Goal: Task Accomplishment & Management: Manage account settings

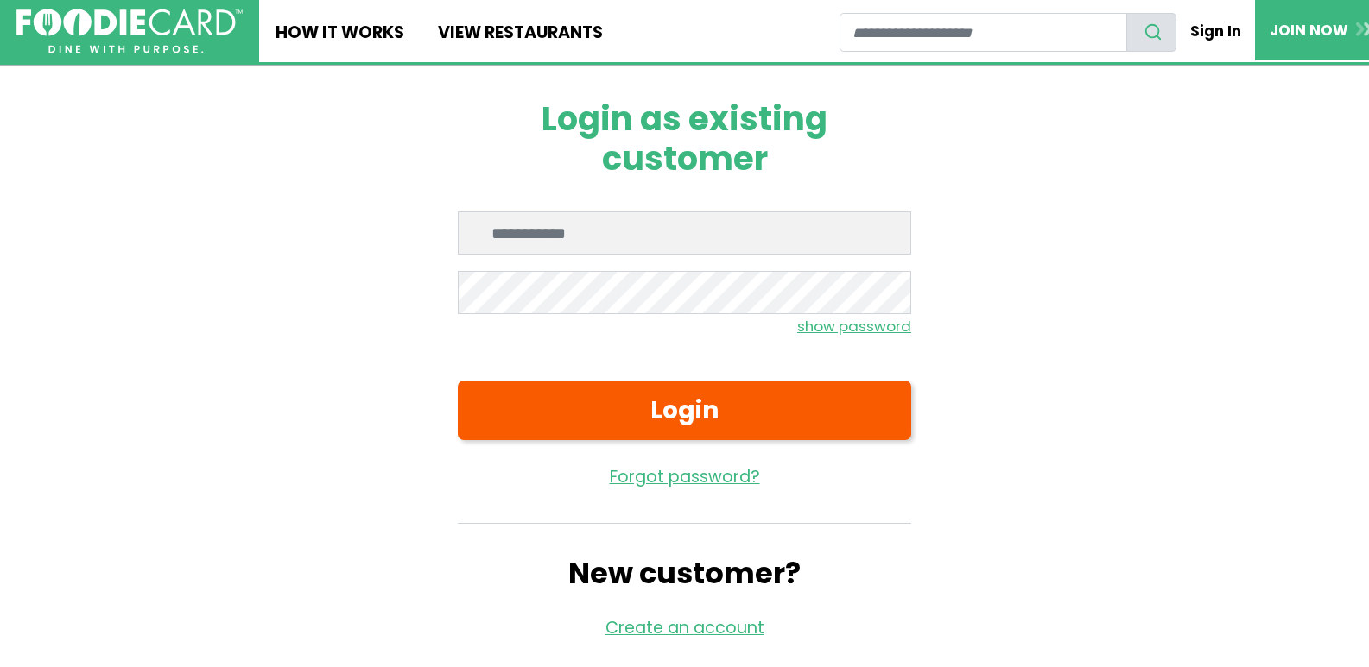
click at [667, 244] on input "Enter email" at bounding box center [684, 233] width 453 height 43
type input "**********"
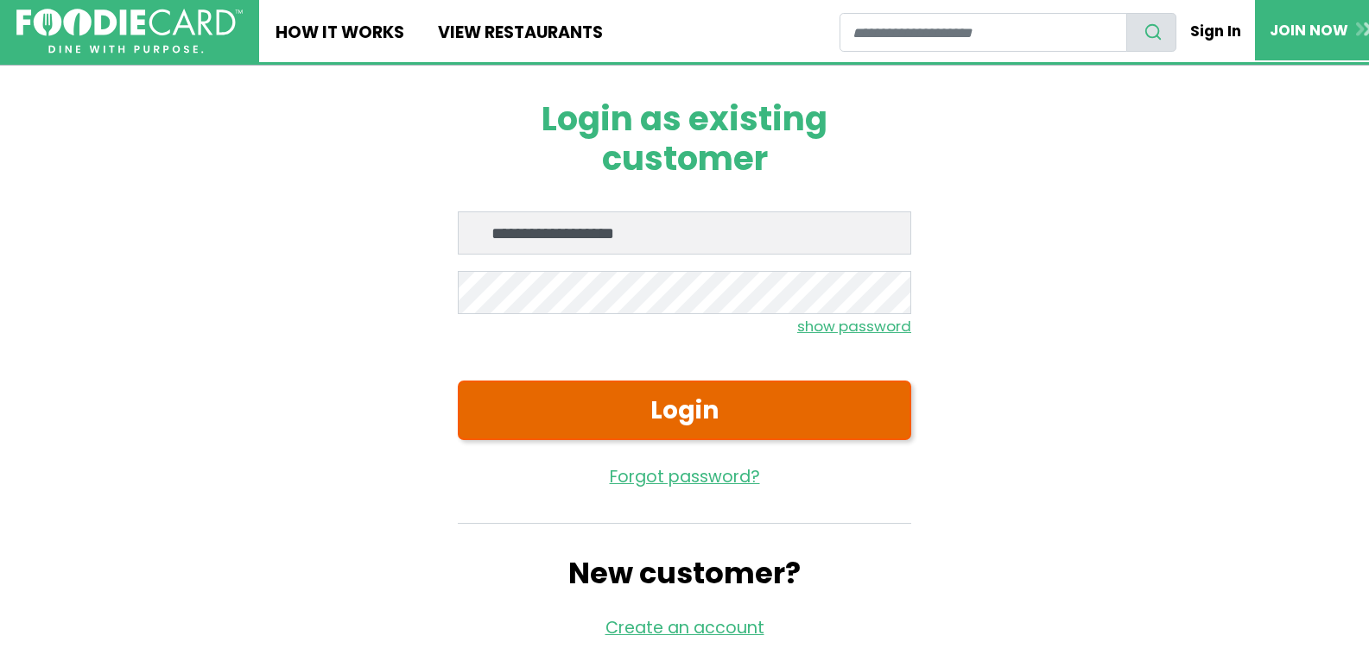
click at [580, 396] on button "Login" at bounding box center [684, 411] width 453 height 60
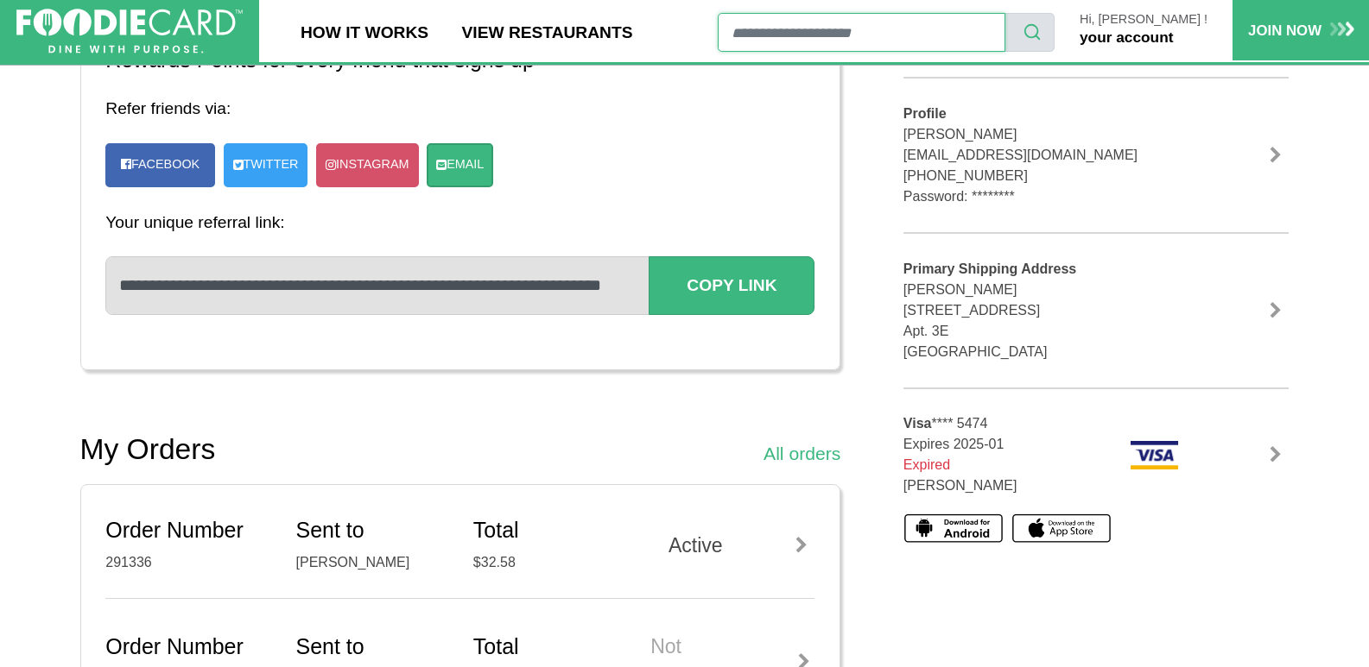
scroll to position [345, 0]
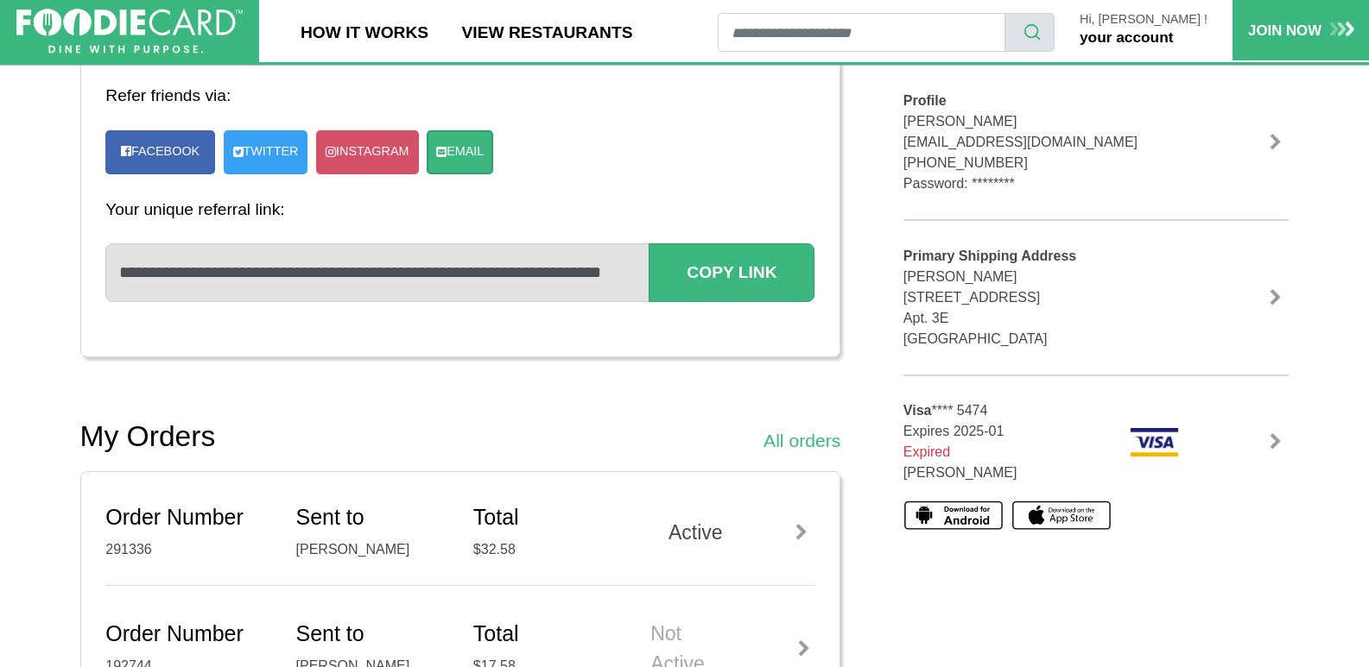
click at [1154, 443] on img at bounding box center [1153, 442] width 49 height 30
click at [1276, 442] on link at bounding box center [1275, 441] width 26 height 17
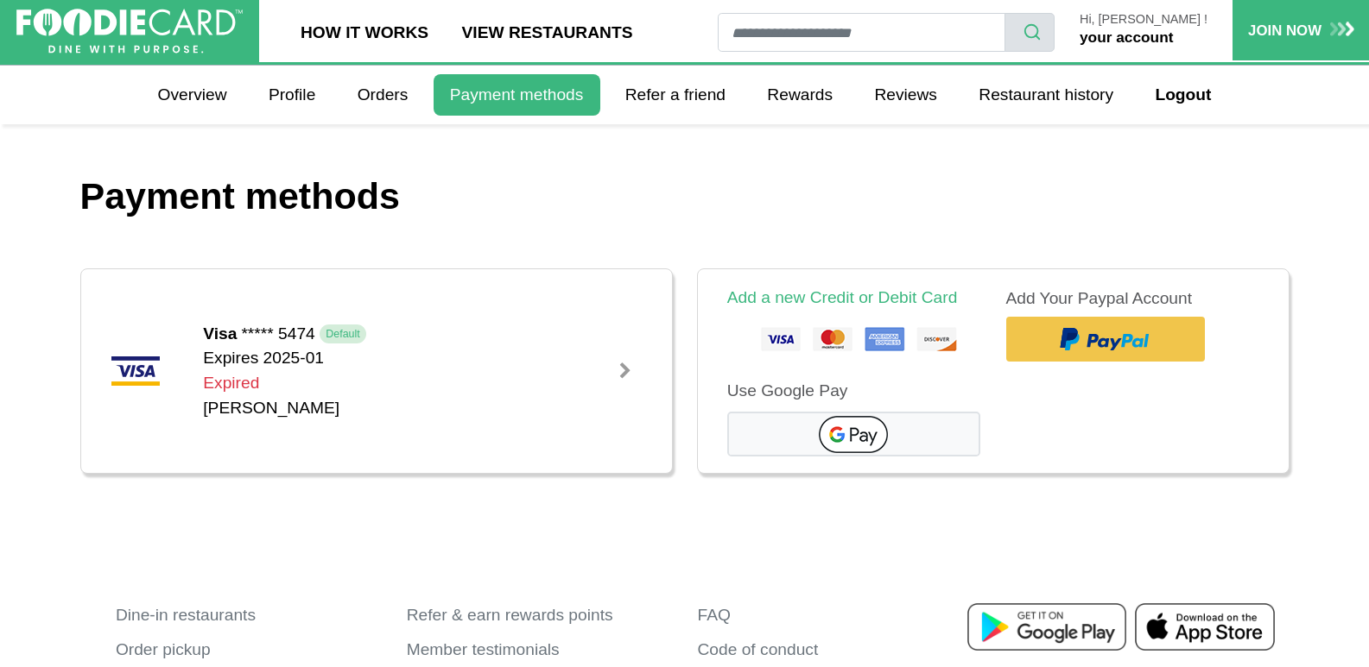
click at [776, 340] on img at bounding box center [853, 340] width 241 height 43
click at [787, 326] on img at bounding box center [853, 340] width 241 height 43
click at [889, 340] on img at bounding box center [853, 340] width 241 height 43
click at [780, 339] on img at bounding box center [853, 340] width 241 height 43
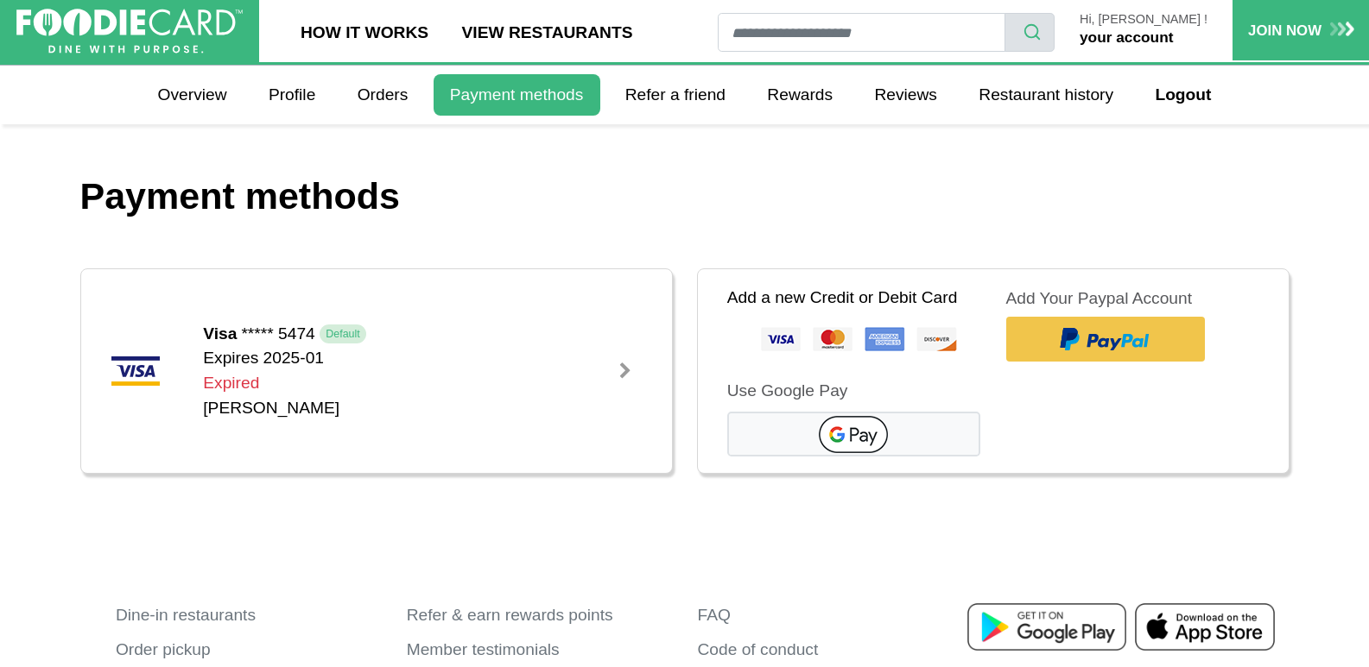
click at [817, 298] on link "Add a new Credit or Debit Card" at bounding box center [842, 297] width 231 height 18
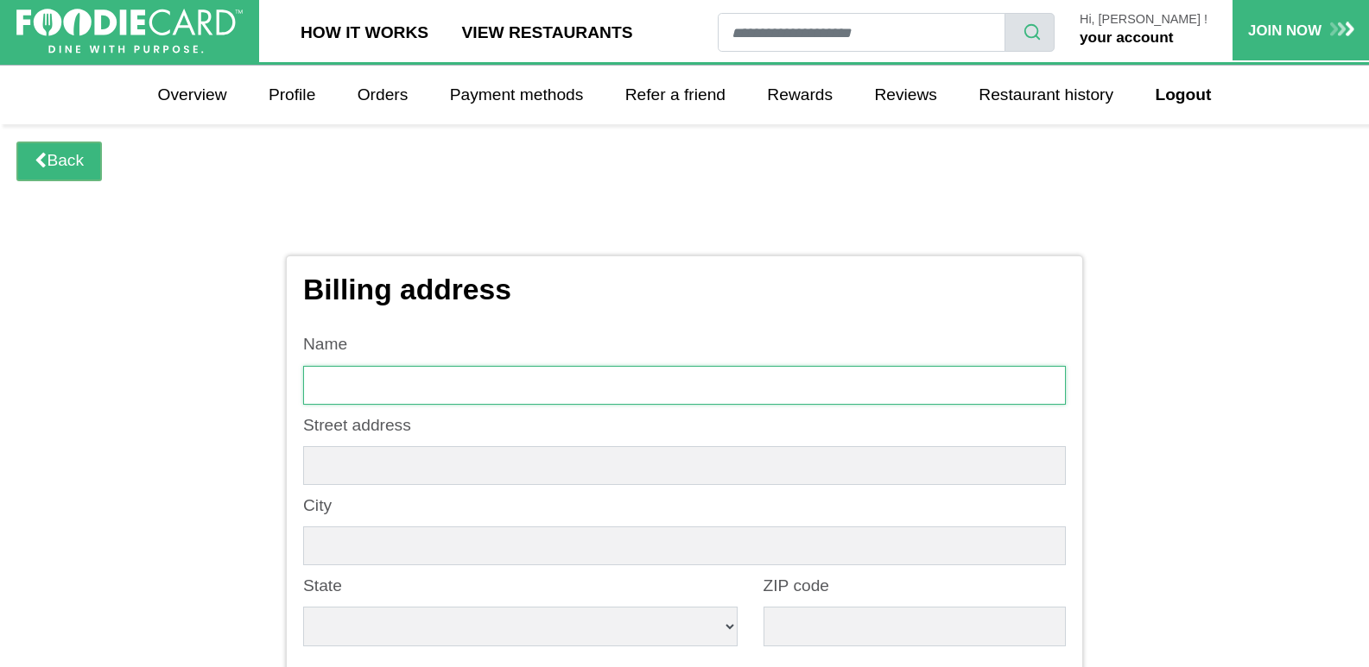
click at [464, 382] on input "text" at bounding box center [684, 385] width 762 height 39
type input "**********"
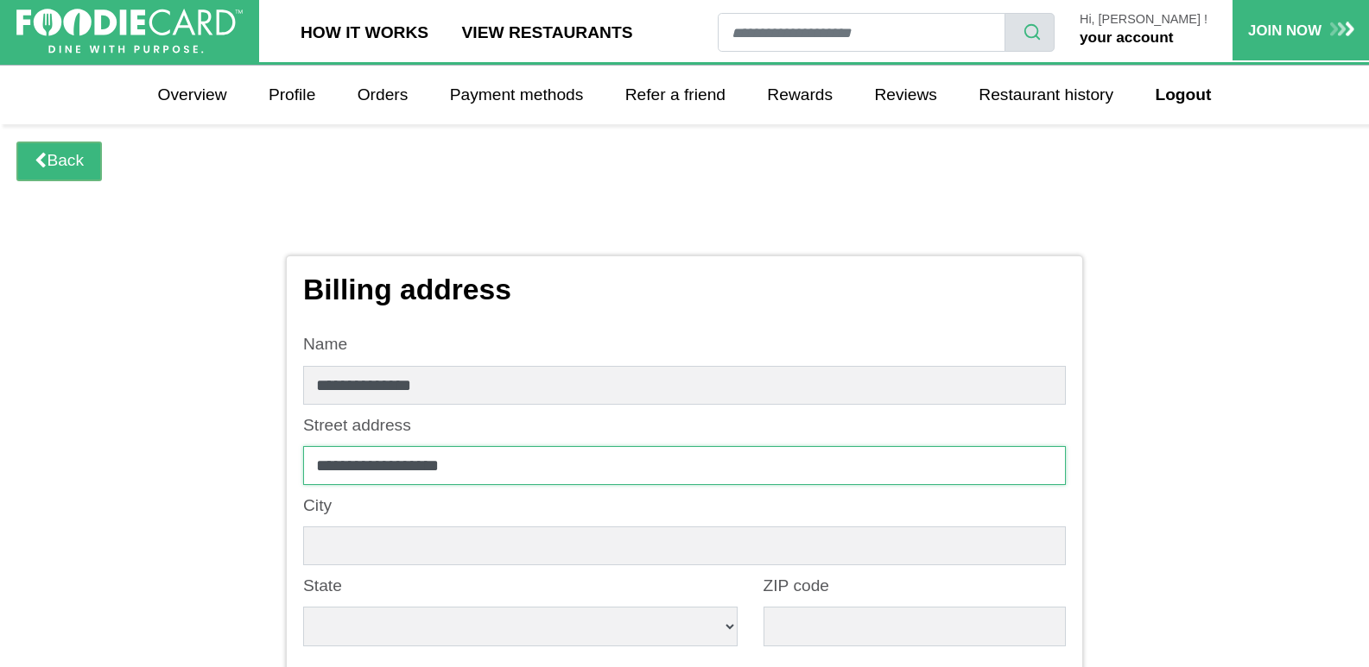
type input "*******"
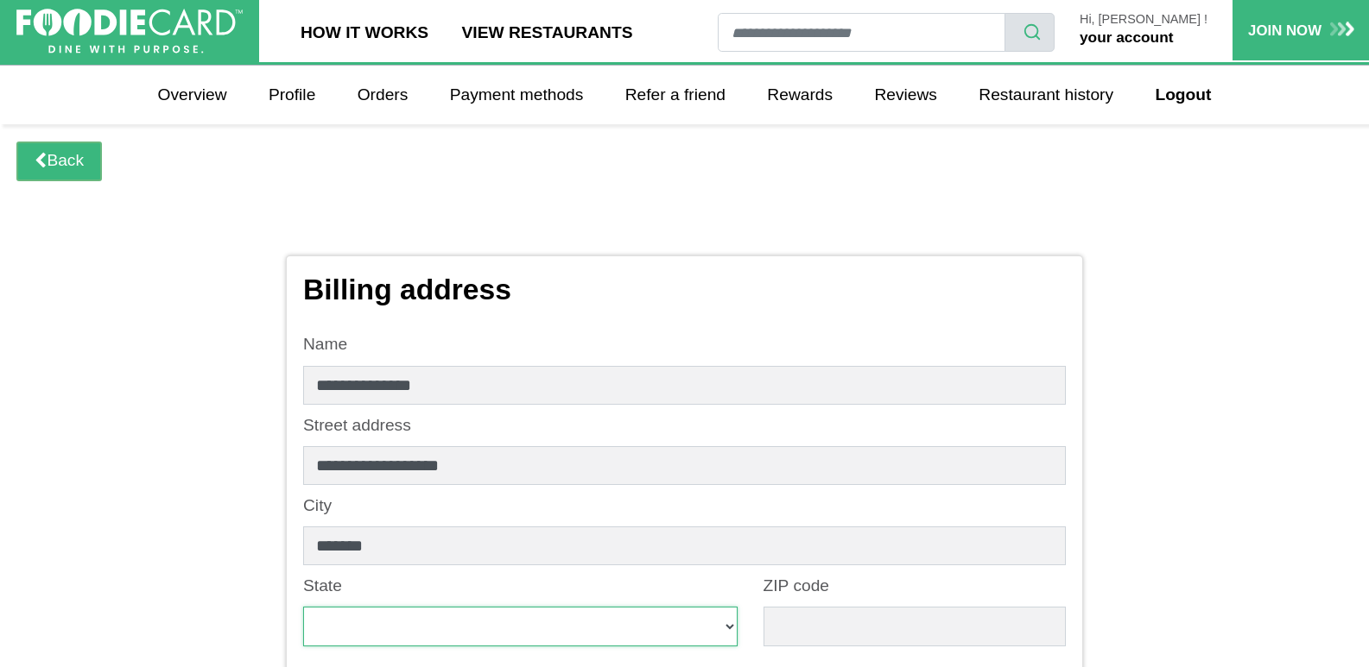
select select "**"
type input "*****"
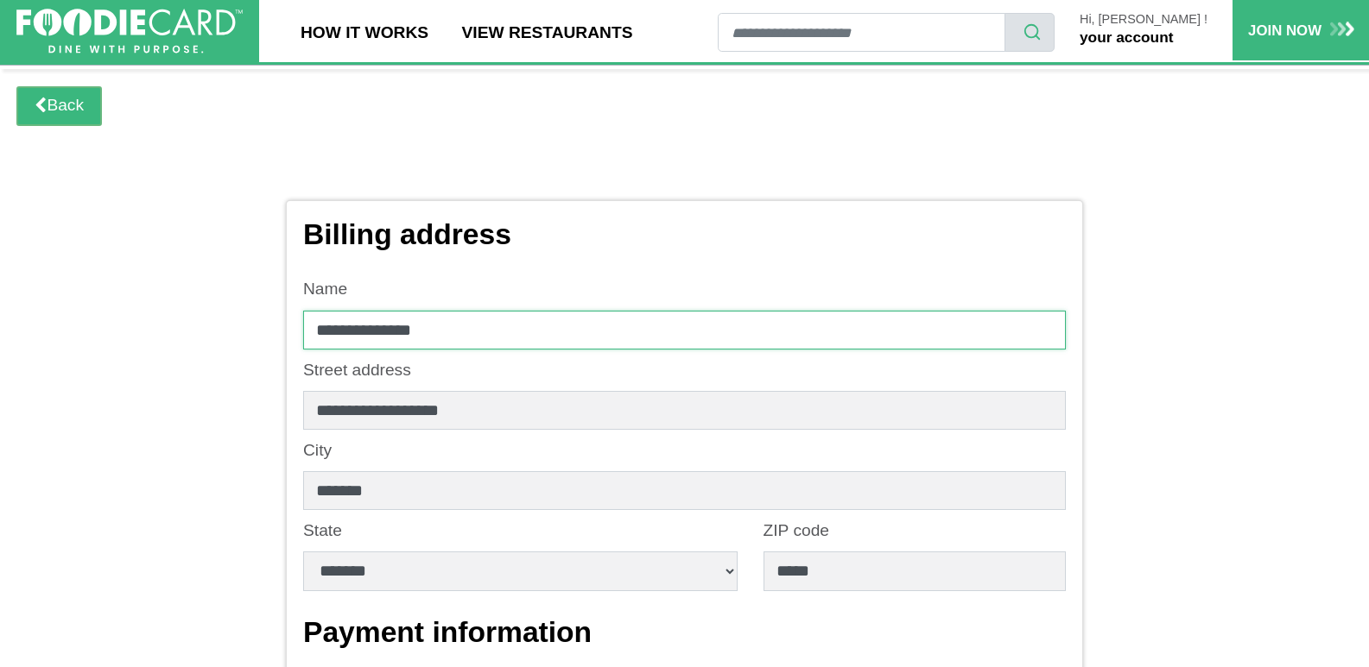
scroll to position [86, 0]
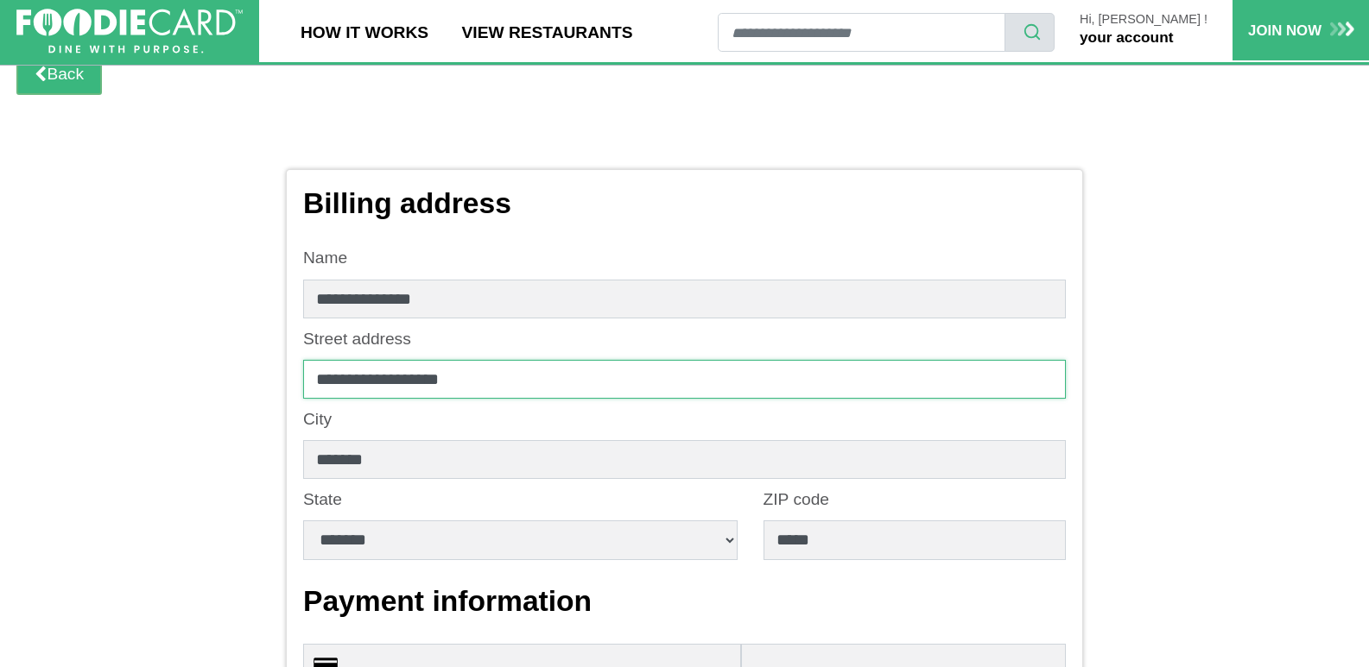
click at [506, 376] on input "**********" at bounding box center [684, 379] width 762 height 39
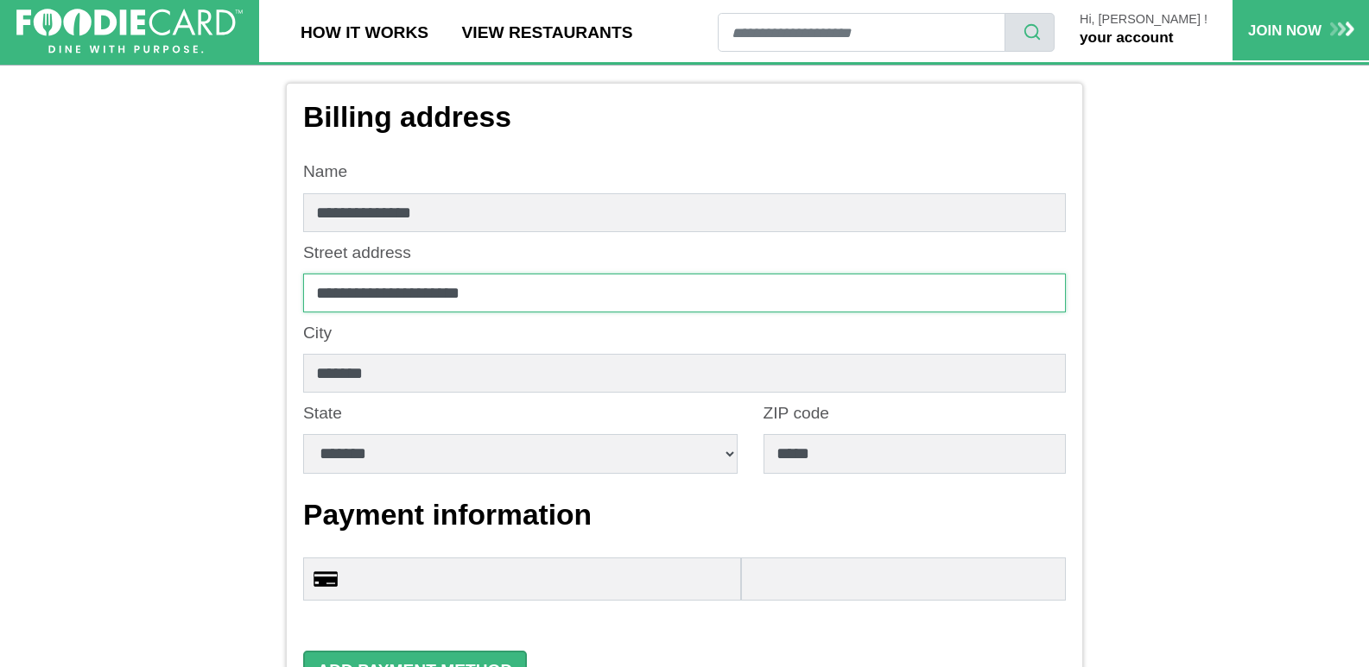
scroll to position [259, 0]
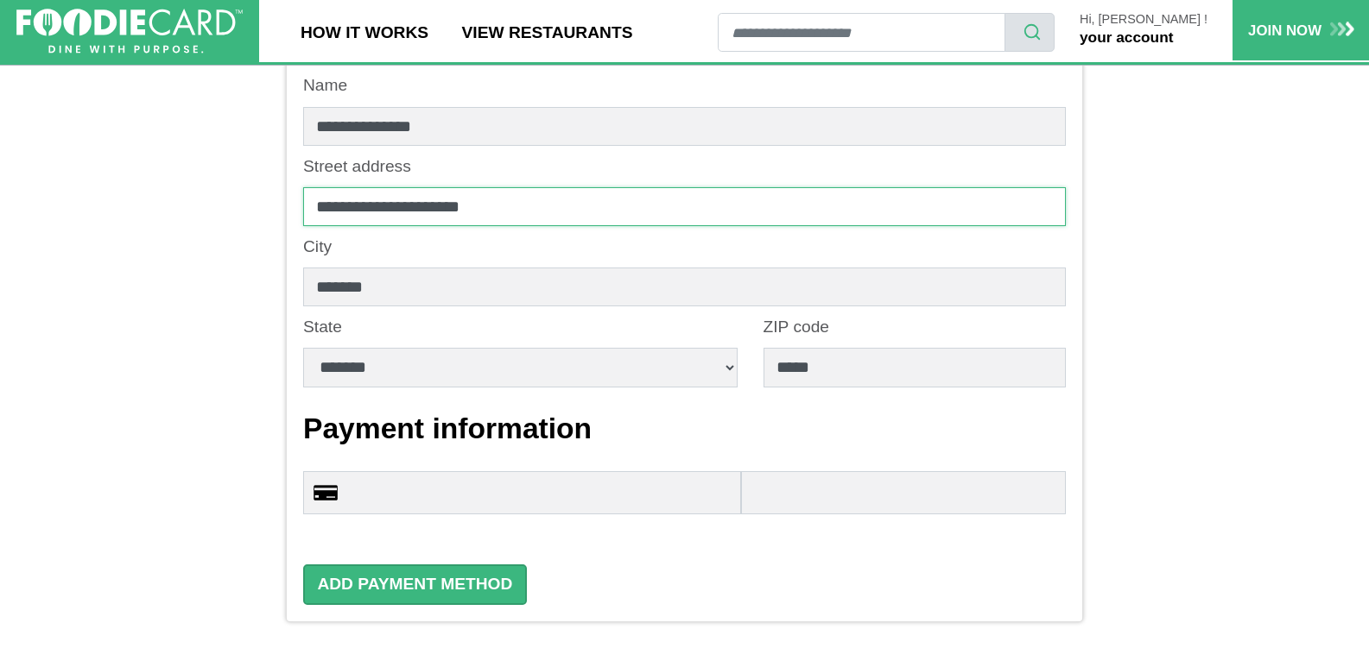
type input "**********"
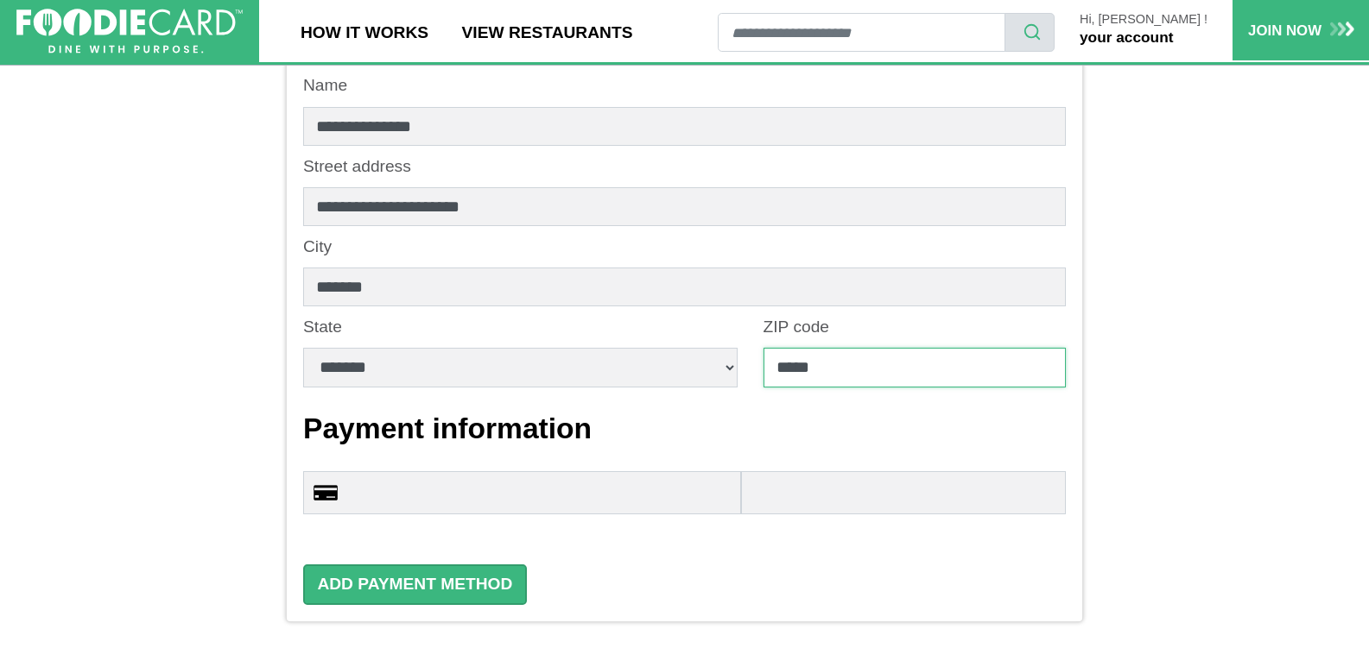
click at [876, 367] on input "*****" at bounding box center [914, 367] width 302 height 39
click at [712, 594] on div "Add Payment Method Add Payment Method" at bounding box center [684, 585] width 762 height 41
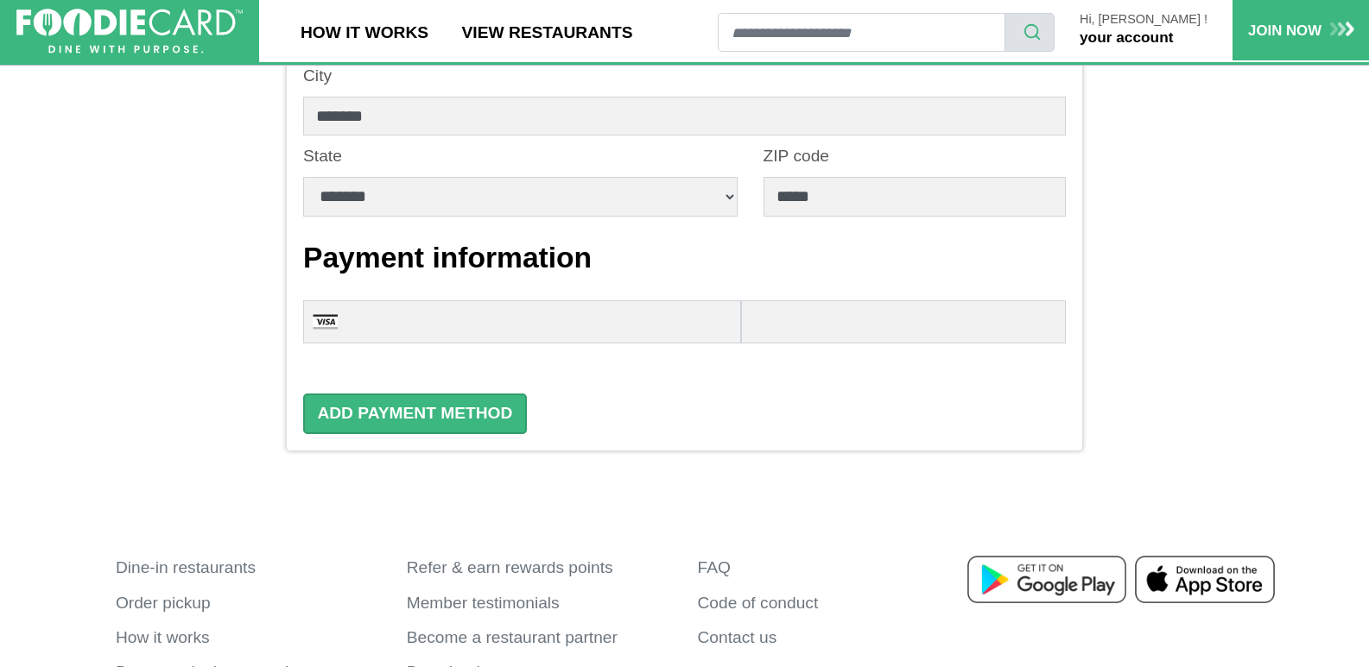
scroll to position [432, 0]
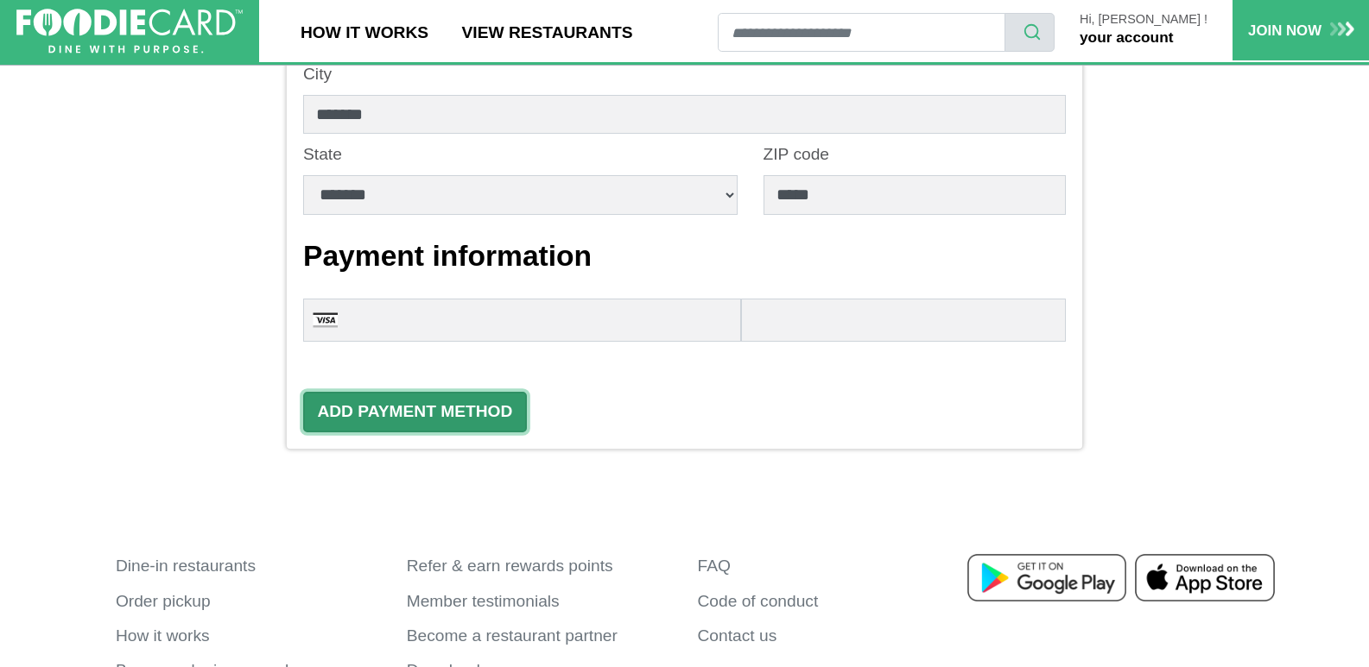
click at [472, 415] on button "Add Payment Method" at bounding box center [415, 412] width 224 height 41
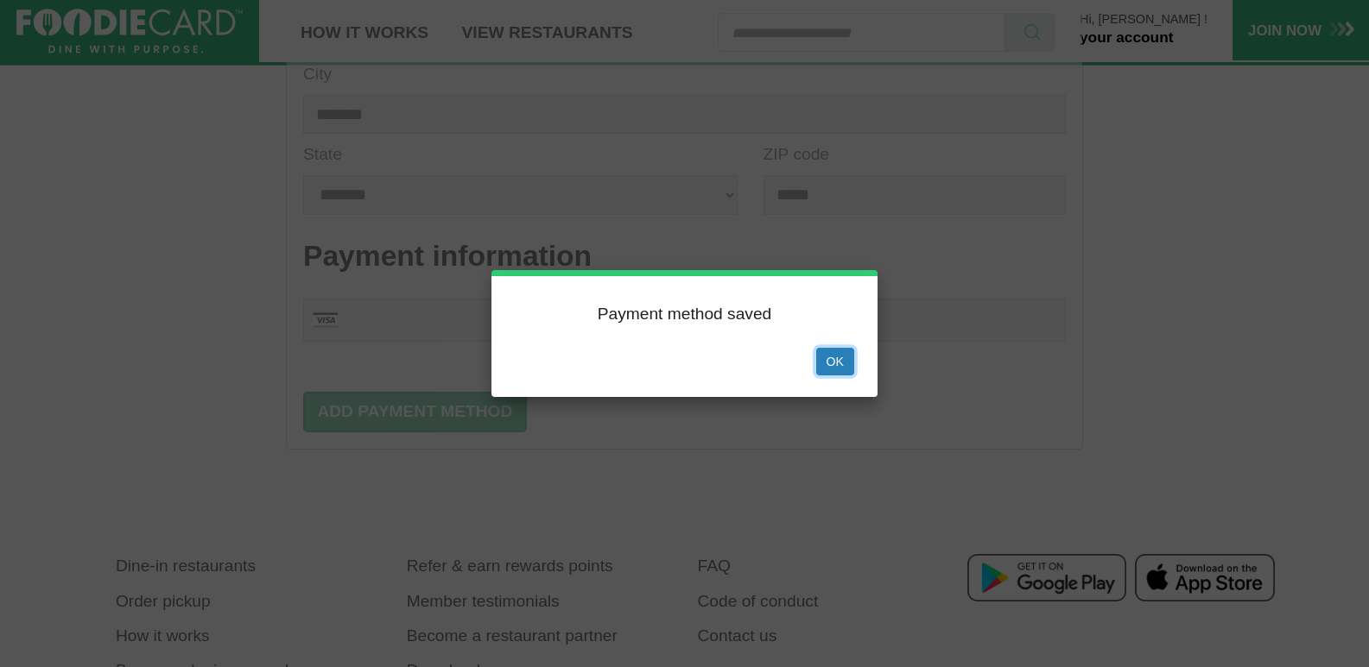
click at [835, 358] on button "Ok" at bounding box center [835, 362] width 38 height 28
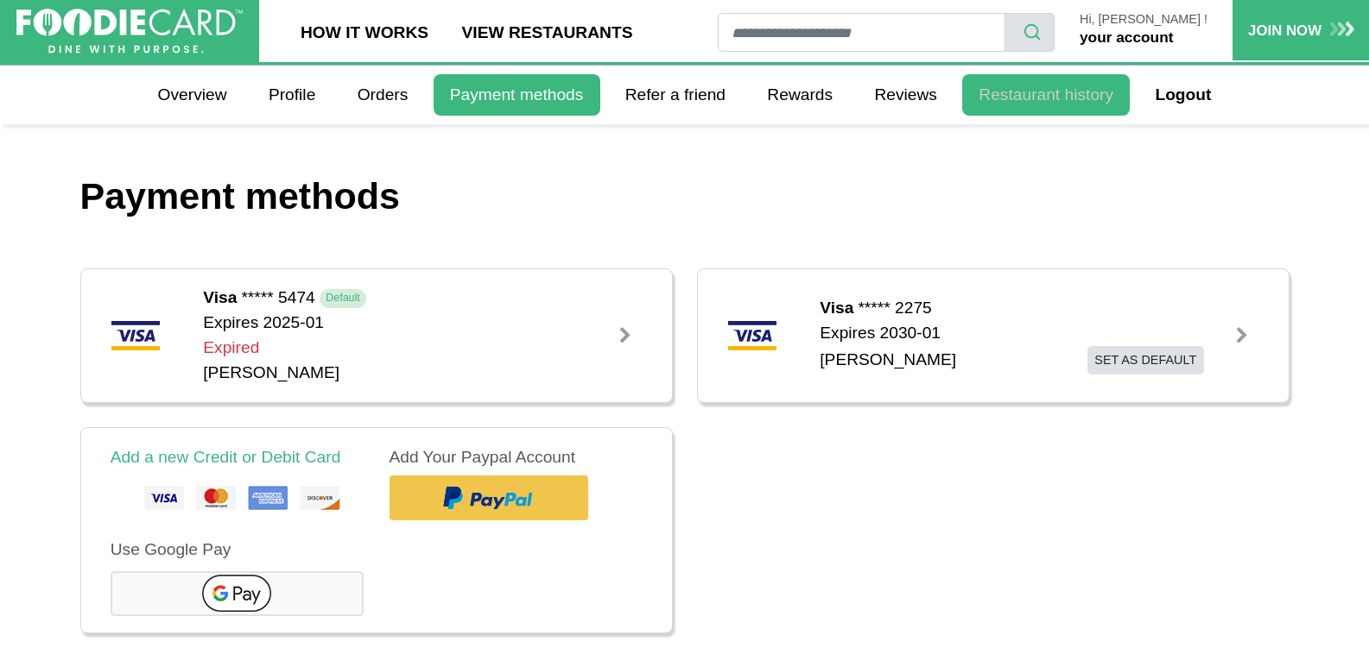
click at [989, 98] on link "Restaurant history" at bounding box center [1046, 94] width 168 height 41
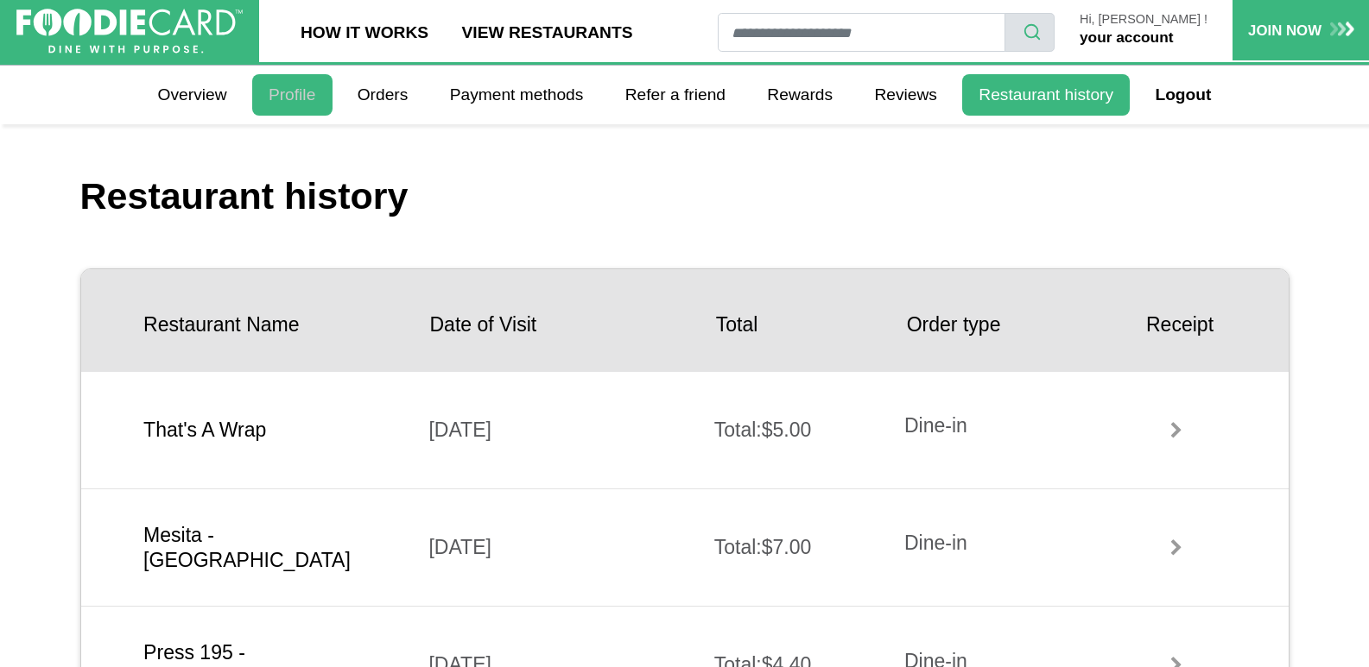
click at [298, 92] on link "Profile" at bounding box center [292, 94] width 80 height 41
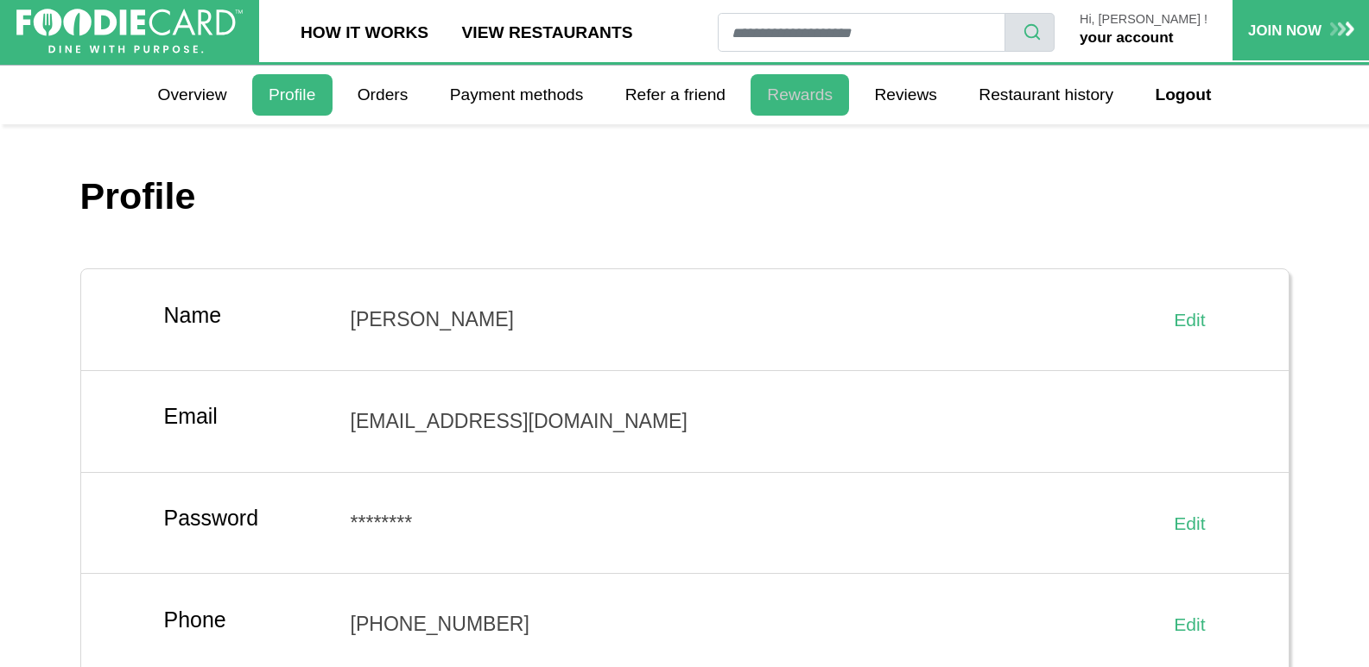
click at [802, 88] on link "Rewards" at bounding box center [799, 94] width 98 height 41
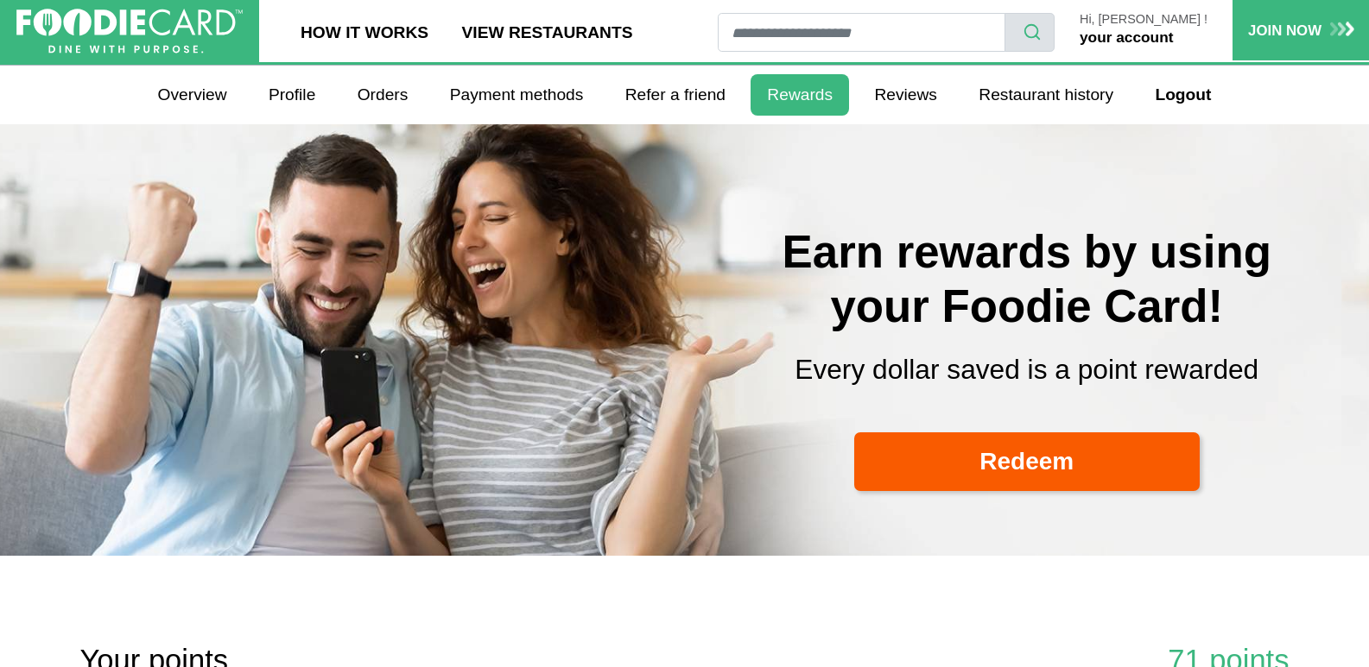
select select
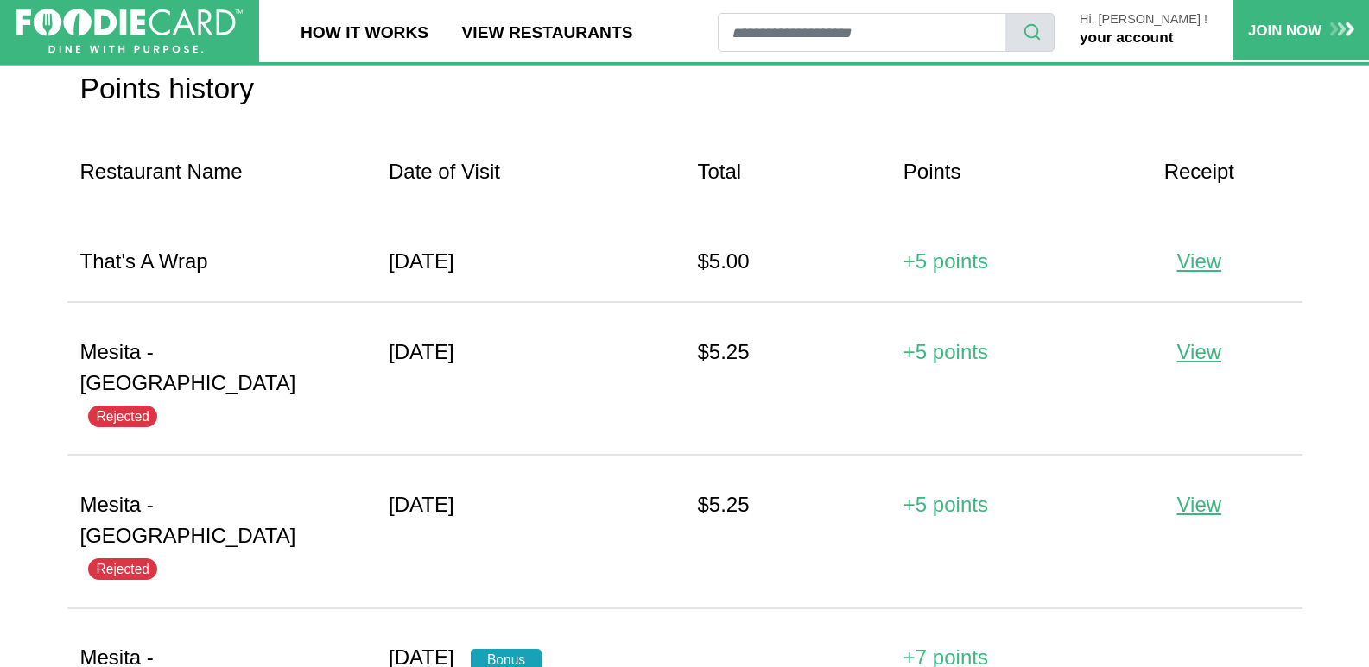
scroll to position [1900, 0]
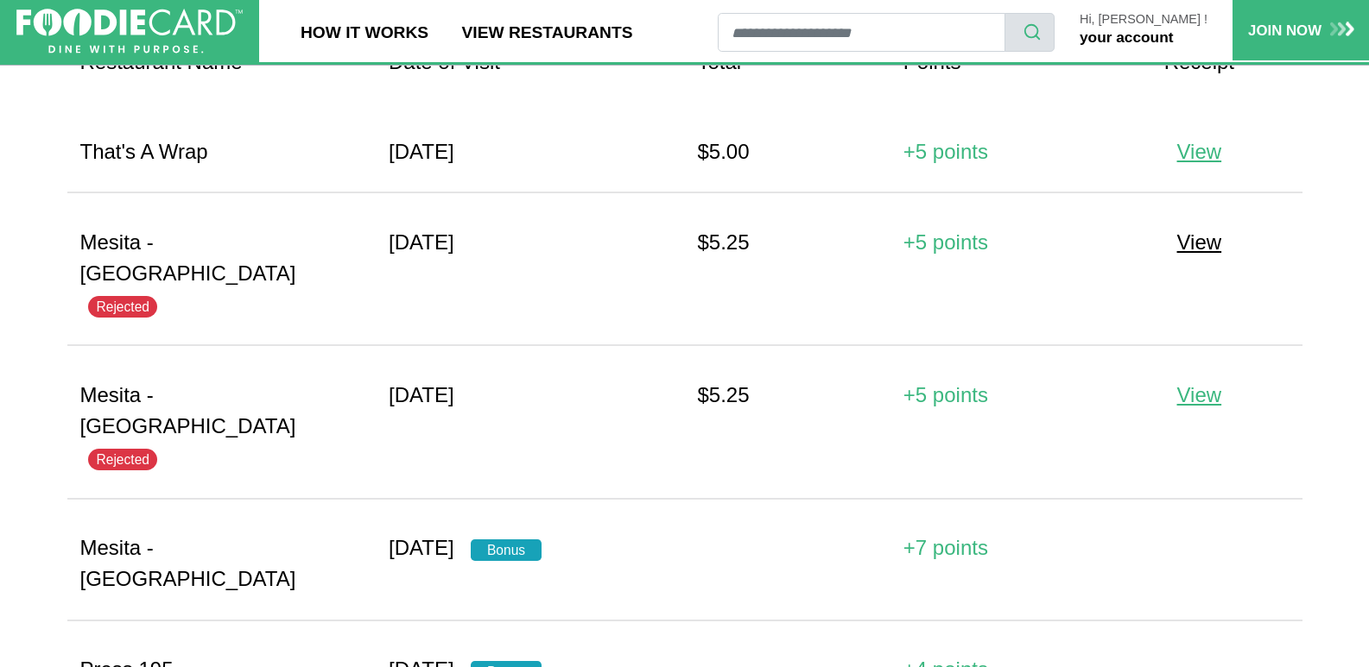
click at [1196, 250] on span "View" at bounding box center [1199, 242] width 45 height 23
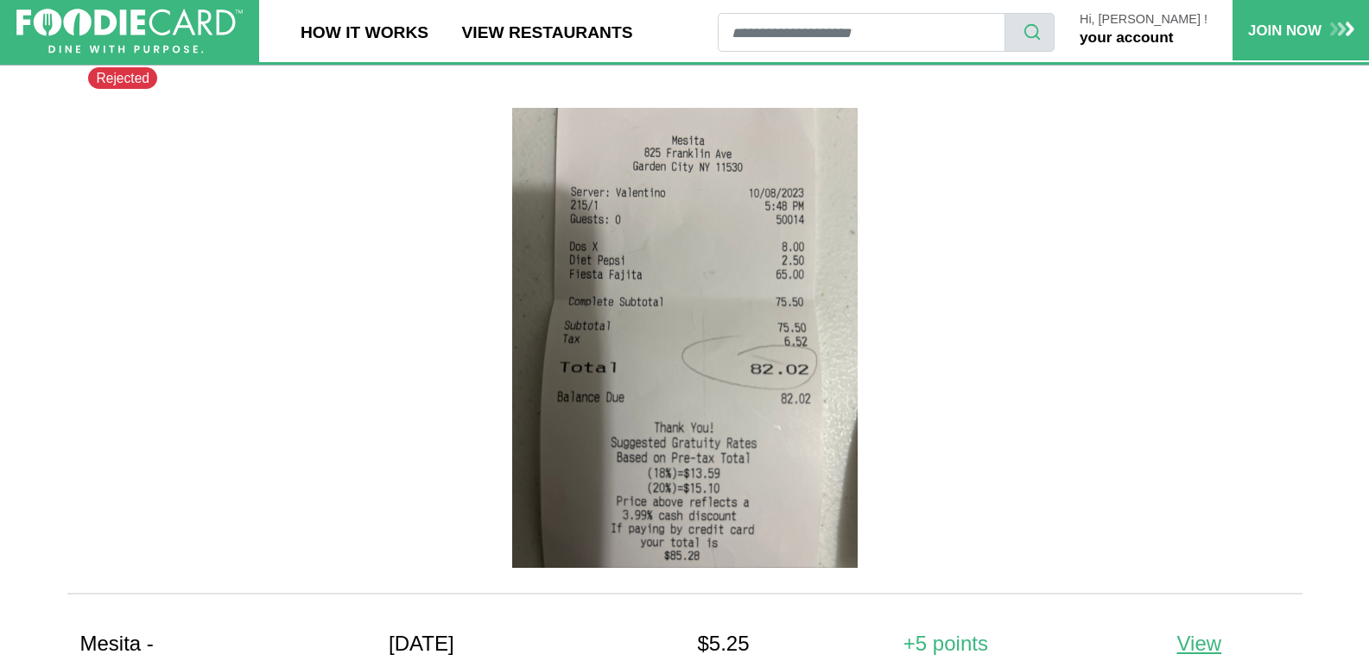
scroll to position [2159, 0]
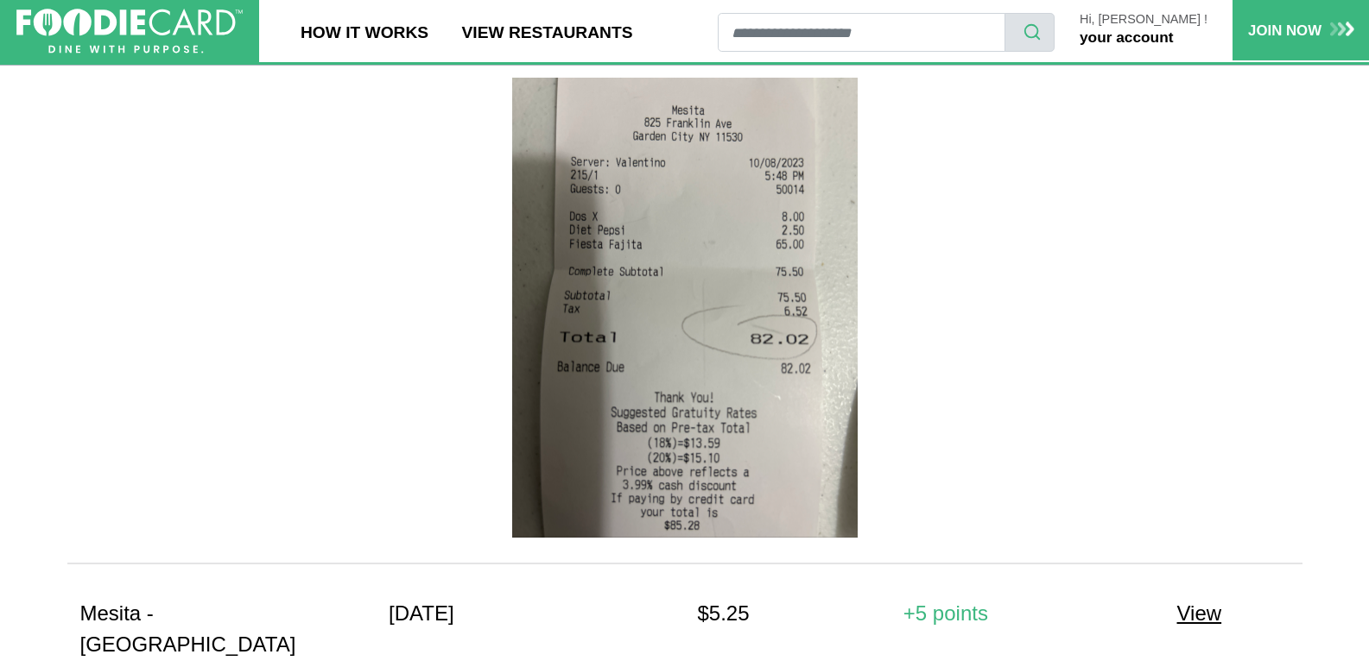
click at [1197, 602] on span "View" at bounding box center [1199, 613] width 45 height 23
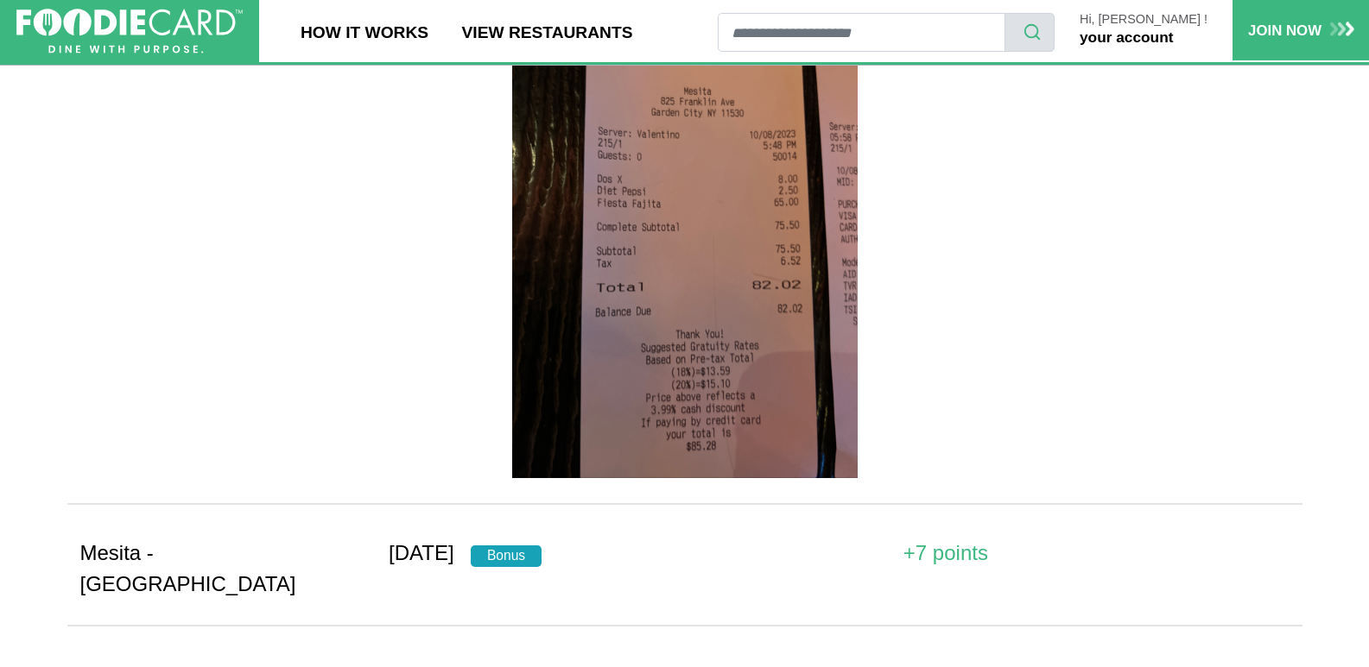
scroll to position [2849, 0]
click at [542, 545] on span "Bonus" at bounding box center [507, 556] width 72 height 22
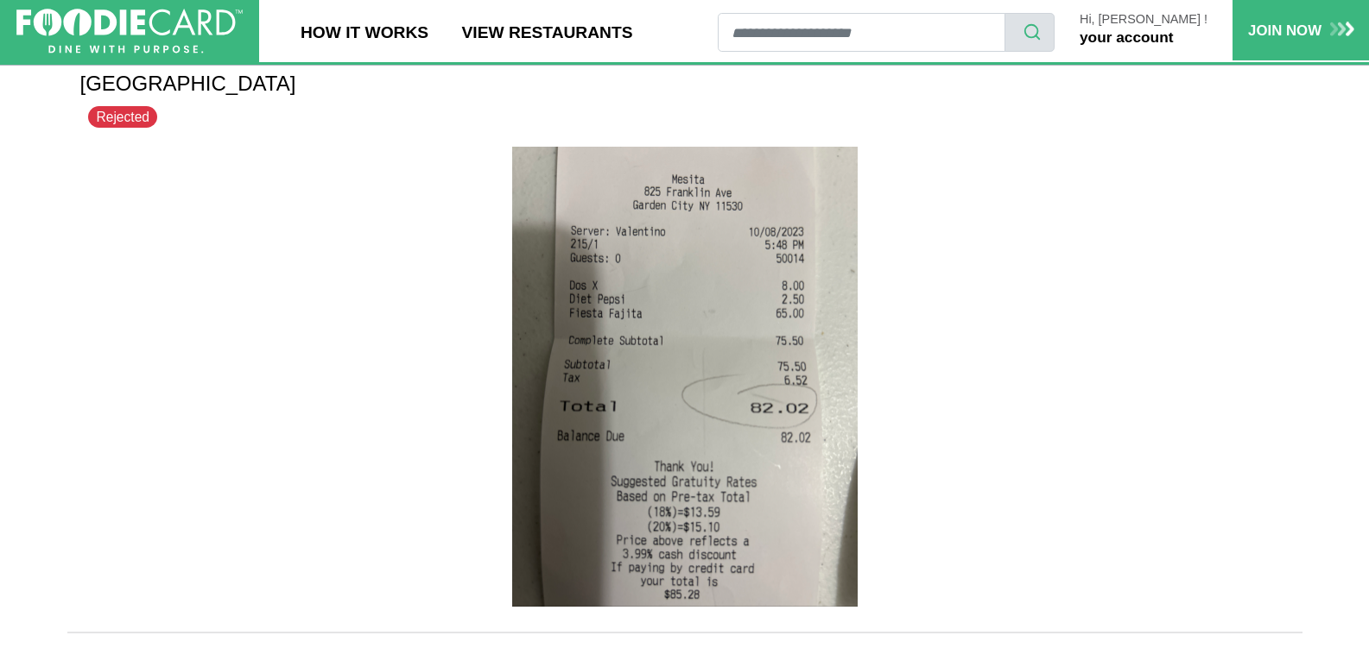
scroll to position [2245, 0]
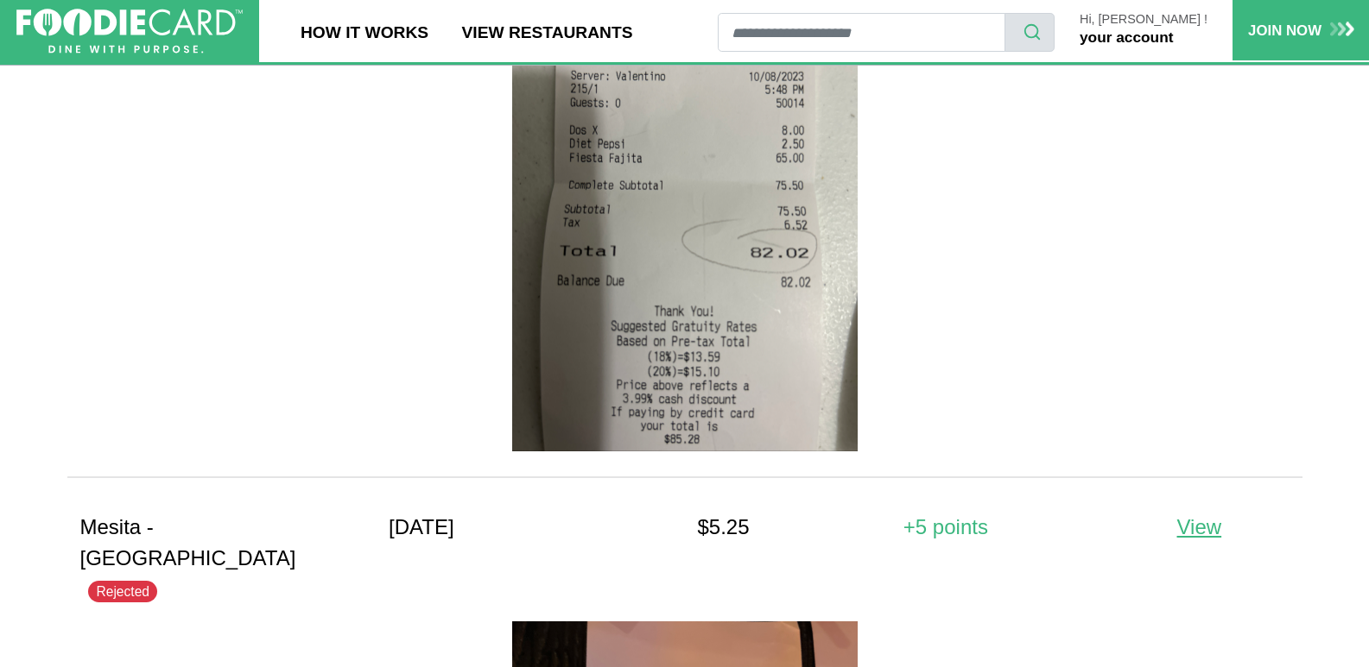
click at [157, 581] on span "Rejected" at bounding box center [122, 592] width 69 height 22
click at [359, 27] on link "How It Works" at bounding box center [364, 31] width 161 height 62
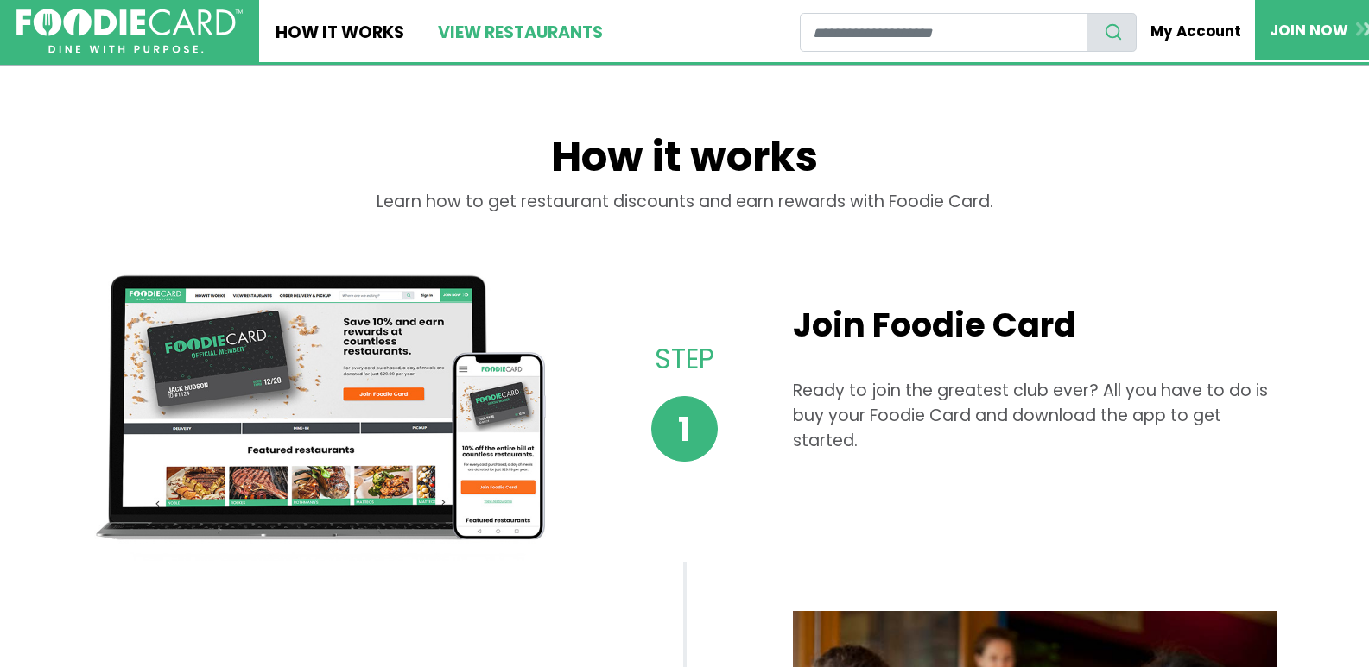
click at [543, 30] on link "View restaurants" at bounding box center [519, 31] width 198 height 62
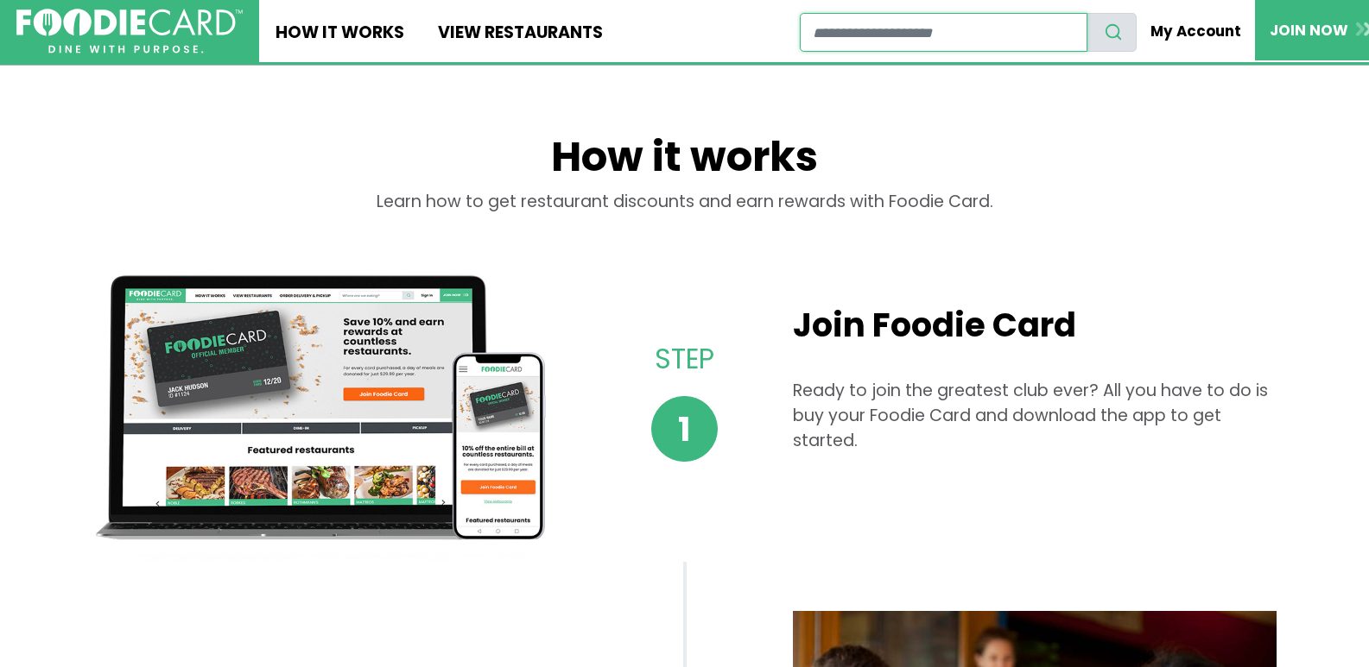
click at [898, 37] on input "restaurant search" at bounding box center [944, 32] width 288 height 39
type input "*"
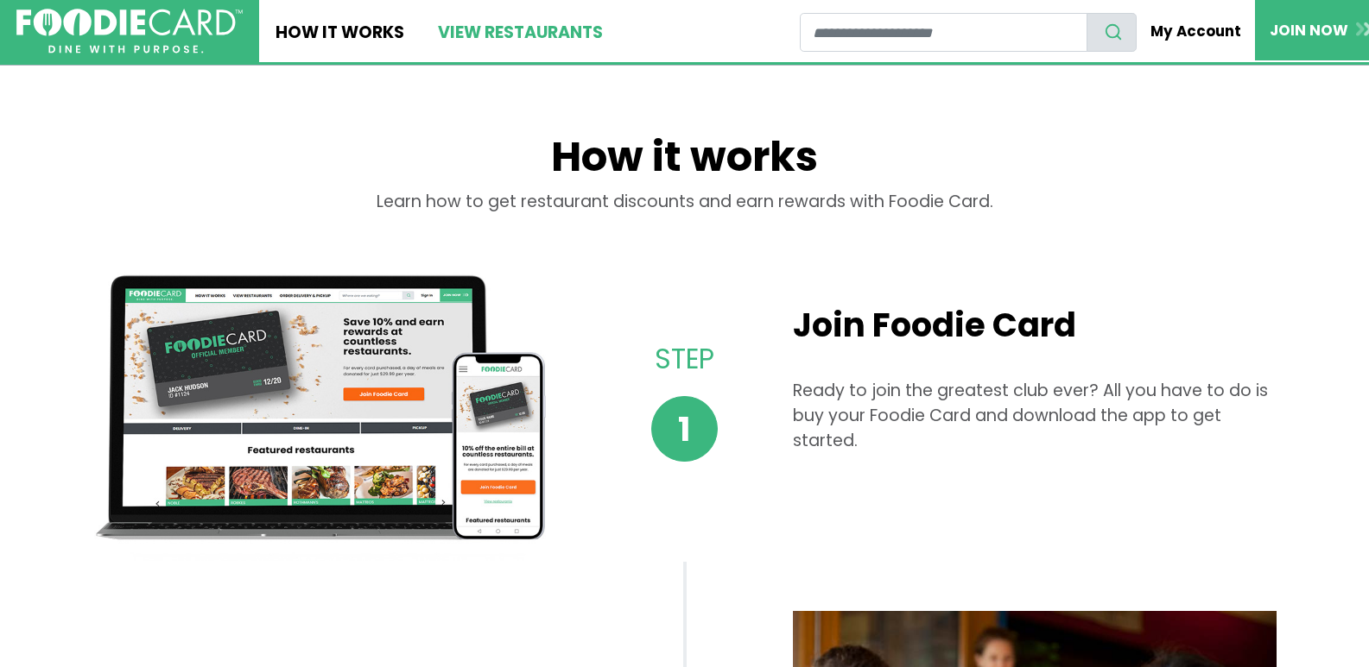
click at [554, 35] on link "View restaurants" at bounding box center [519, 31] width 198 height 62
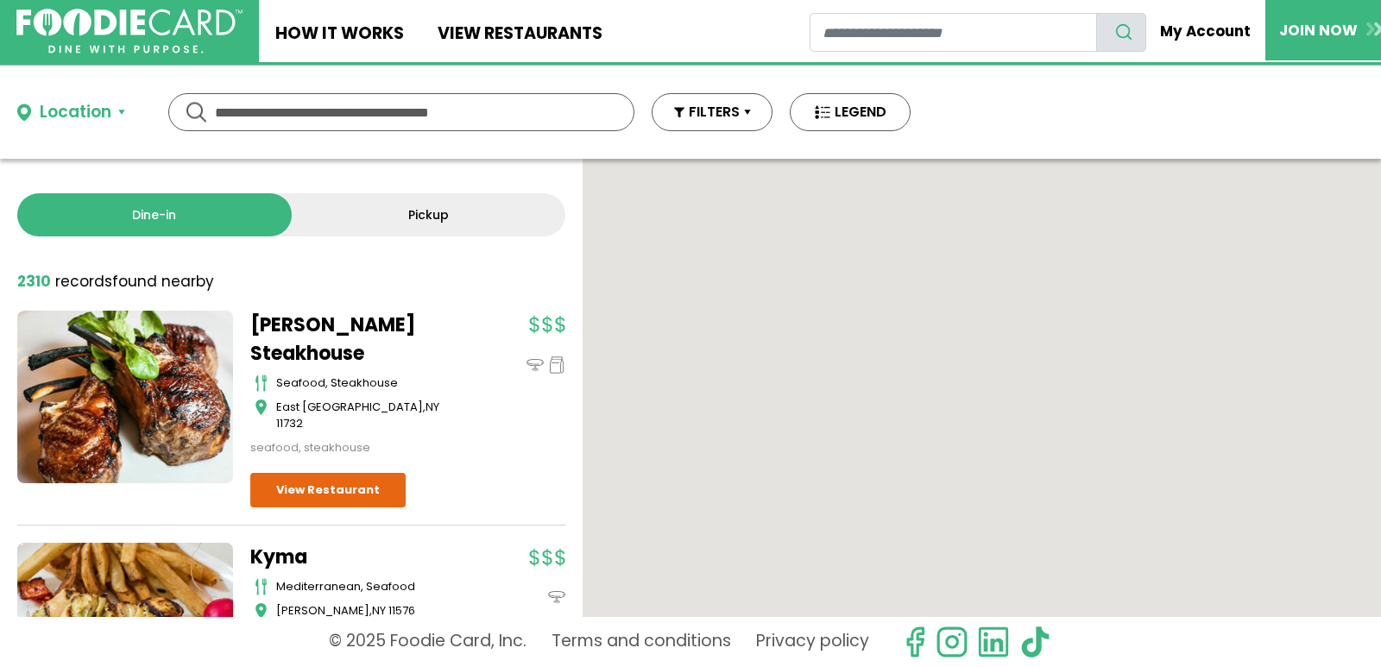
click at [412, 102] on input "text" at bounding box center [401, 112] width 373 height 36
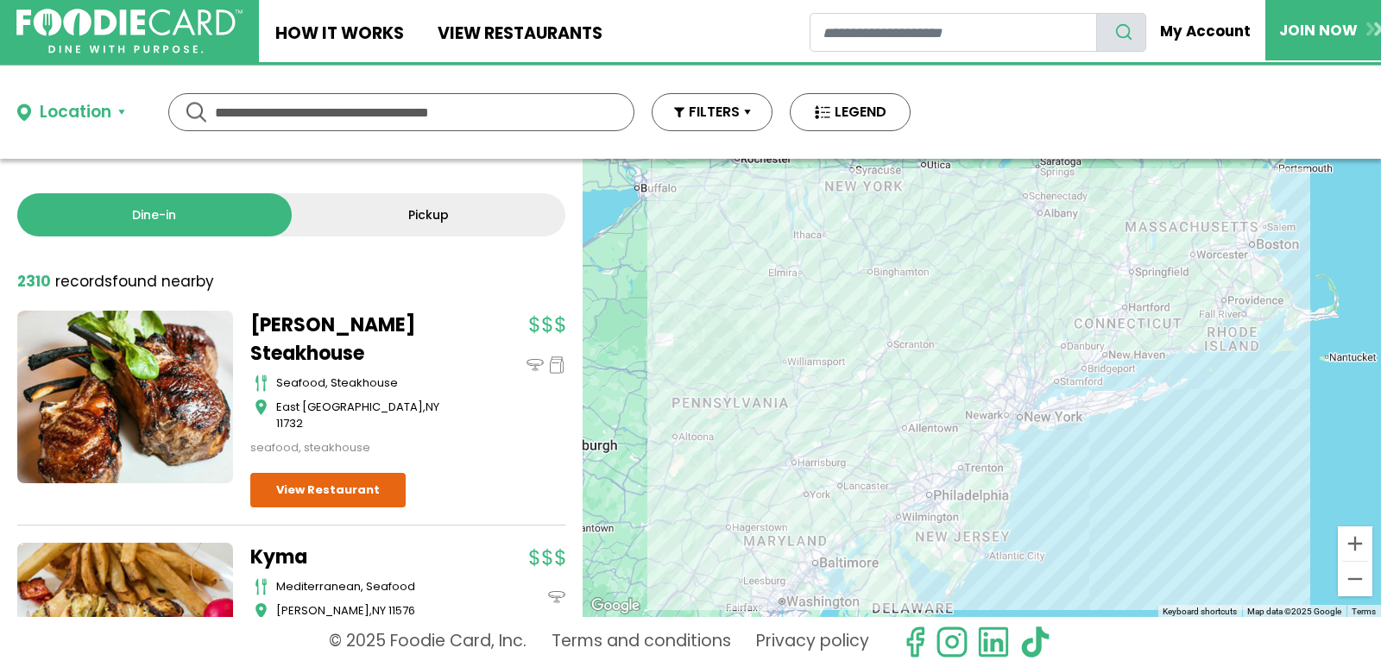
click at [424, 112] on input "text" at bounding box center [401, 112] width 373 height 36
type input "******"
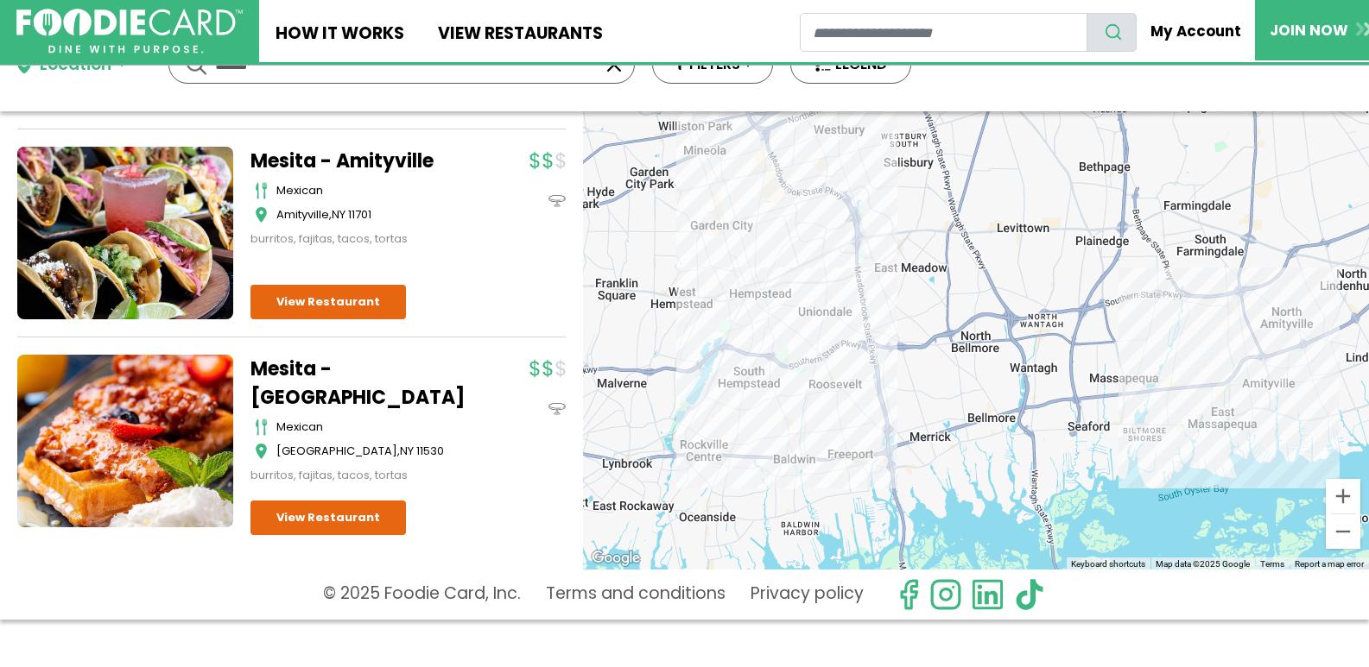
scroll to position [73, 0]
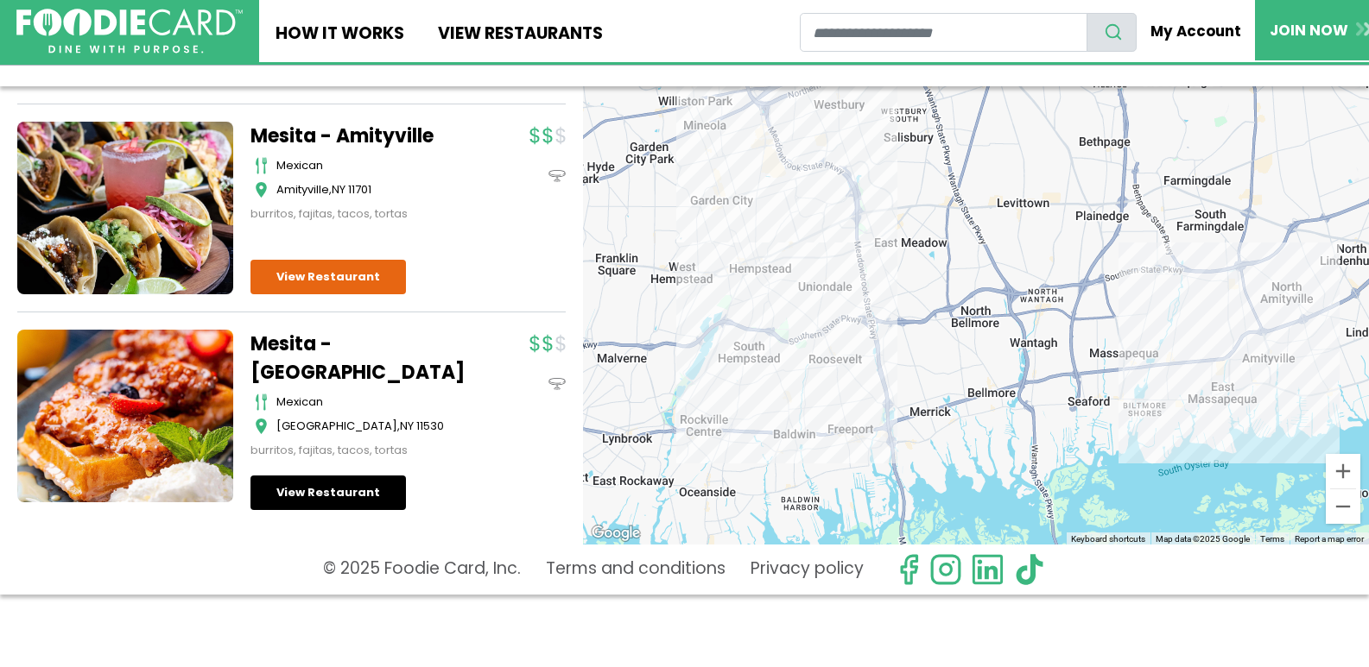
click at [312, 496] on link "View Restaurant" at bounding box center [327, 493] width 155 height 35
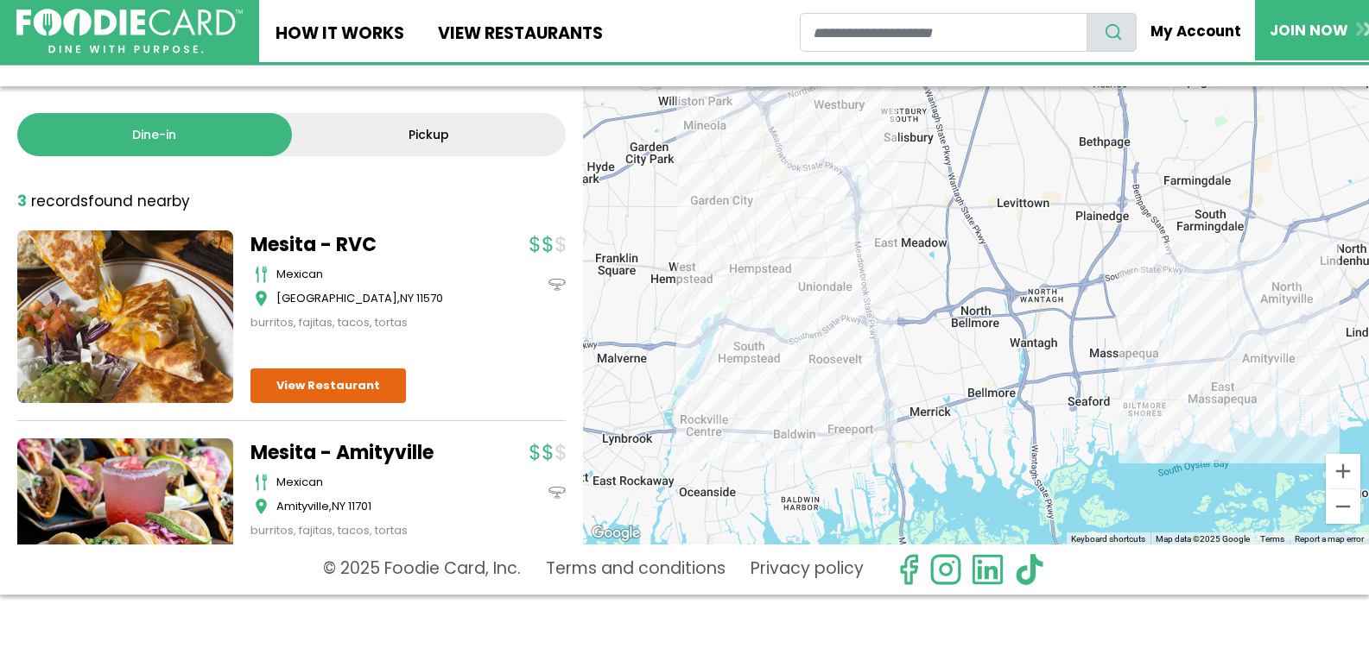
scroll to position [0, 0]
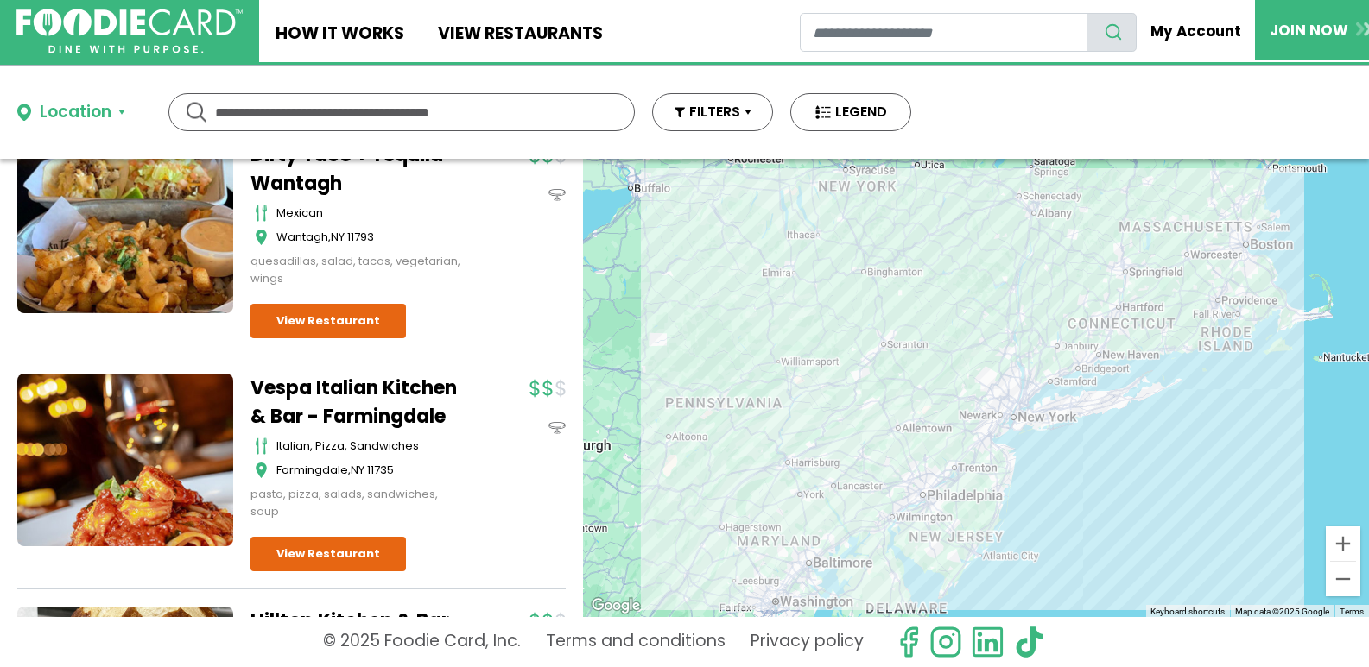
scroll to position [885, 0]
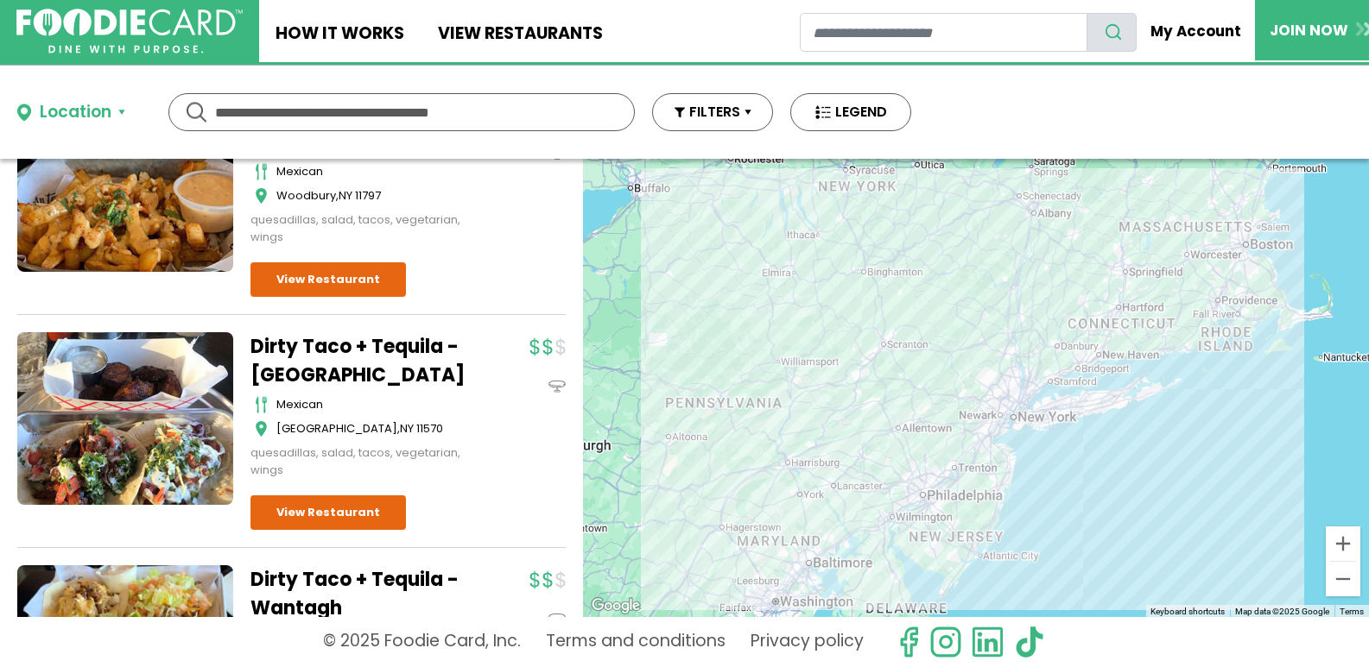
click at [117, 111] on button "Location" at bounding box center [71, 112] width 108 height 25
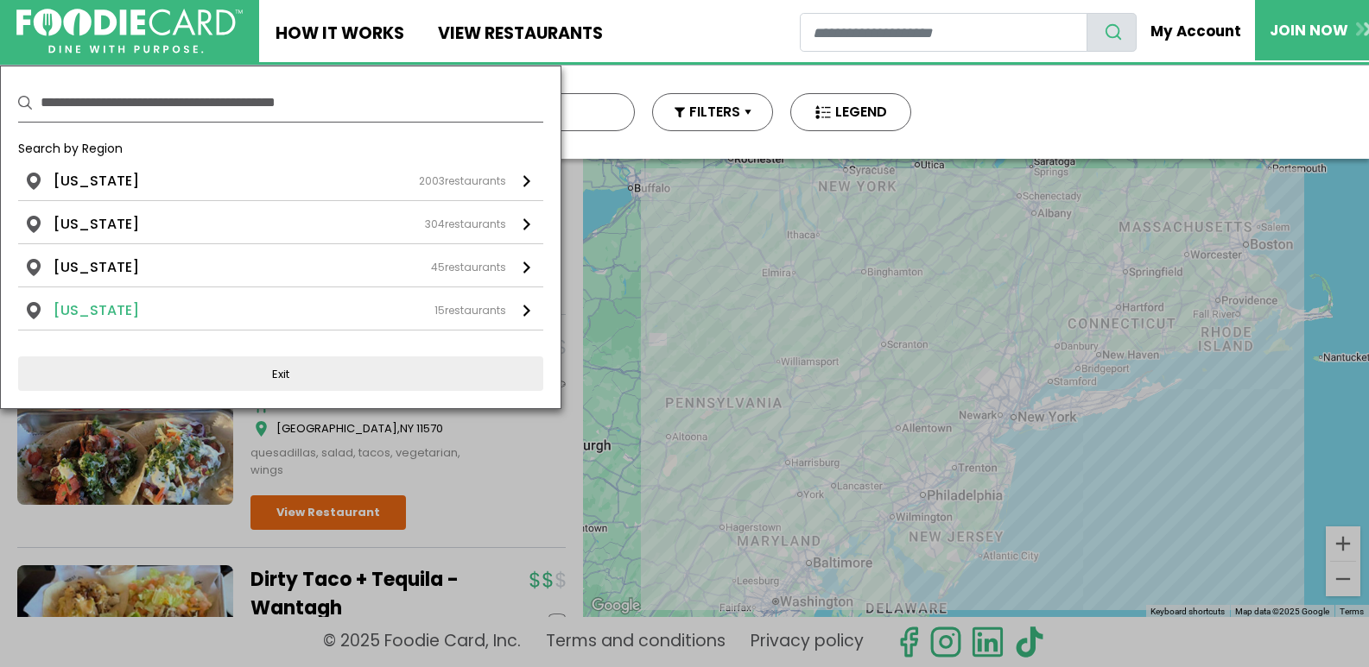
click at [475, 313] on div "15 restaurants" at bounding box center [470, 311] width 72 height 16
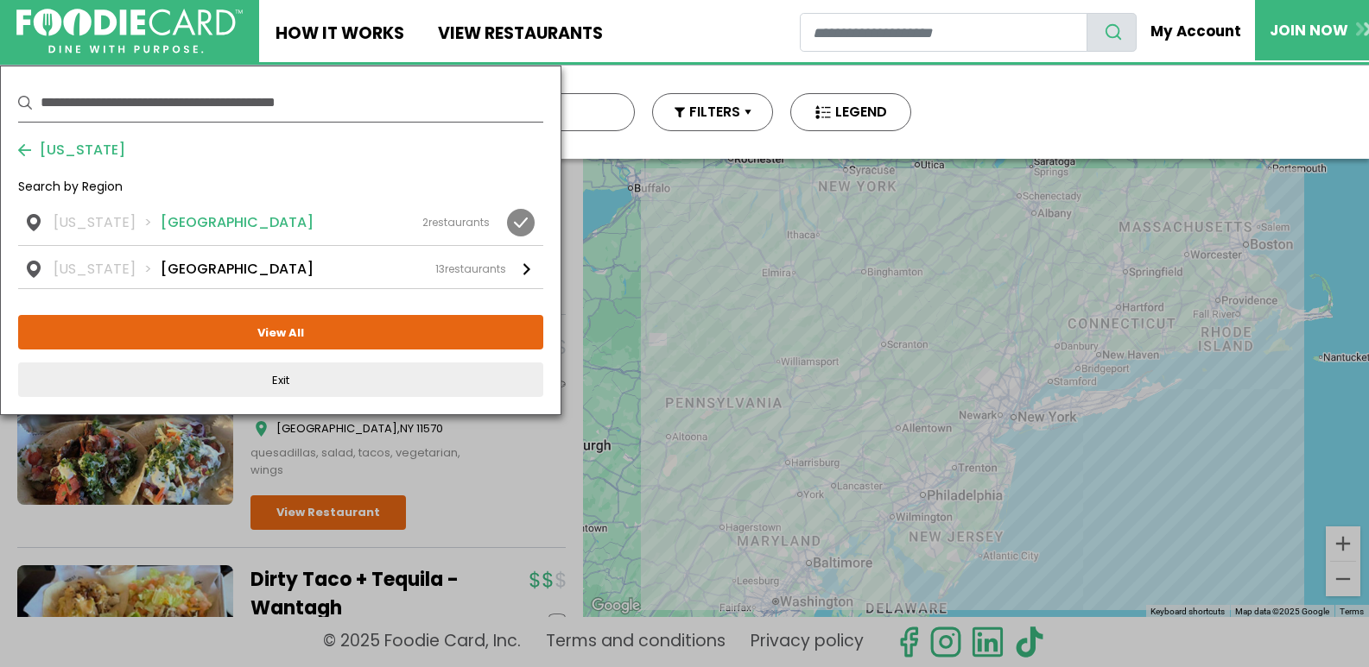
click at [209, 227] on li "[GEOGRAPHIC_DATA]" at bounding box center [237, 222] width 153 height 21
click at [272, 331] on button "View Selected ( 1 )" at bounding box center [280, 332] width 525 height 35
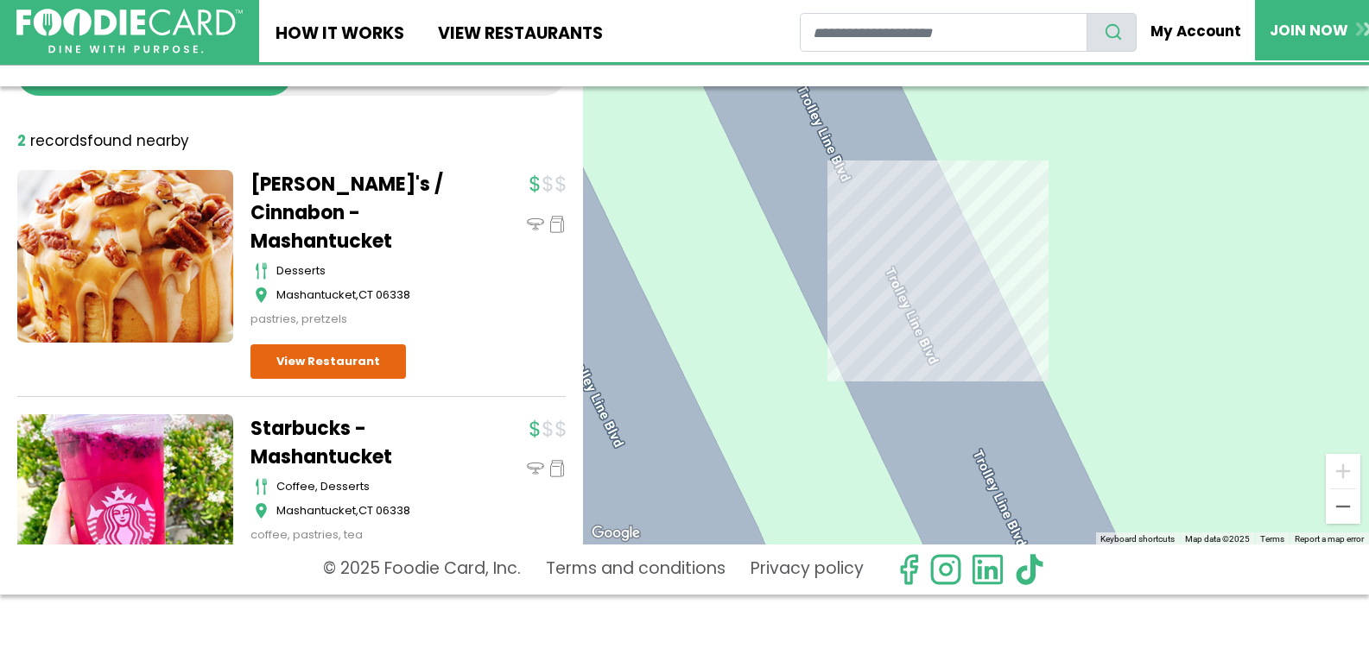
scroll to position [0, 0]
